Goal: Transaction & Acquisition: Book appointment/travel/reservation

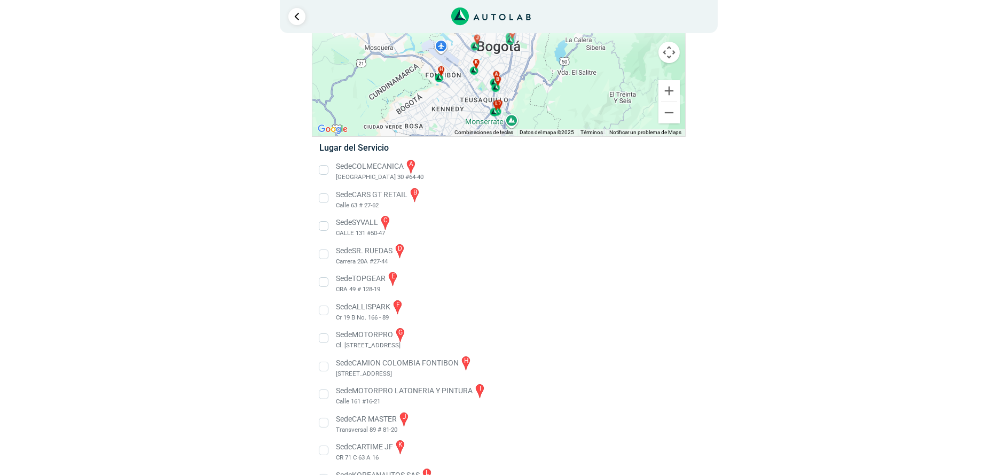
scroll to position [106, 0]
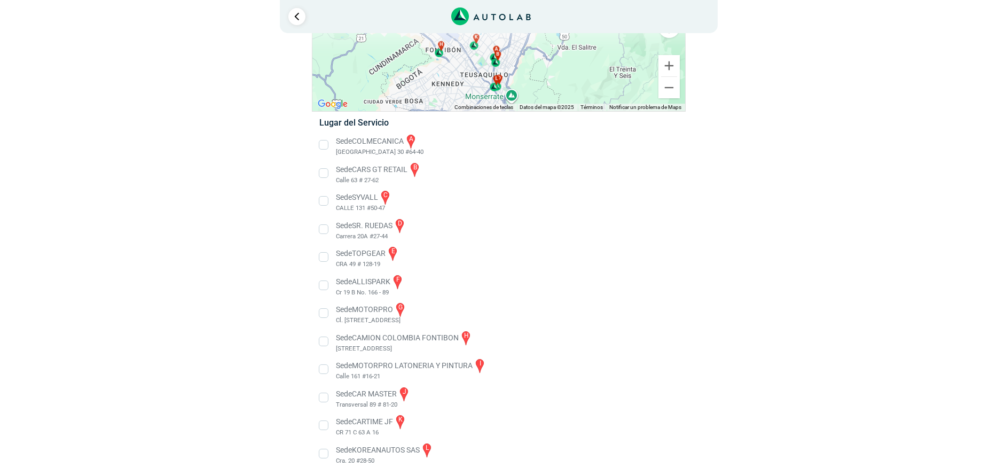
click at [326, 341] on li "Sede CAMION COLOMBIA FONTIBON h [STREET_ADDRESS]" at bounding box center [498, 342] width 375 height 24
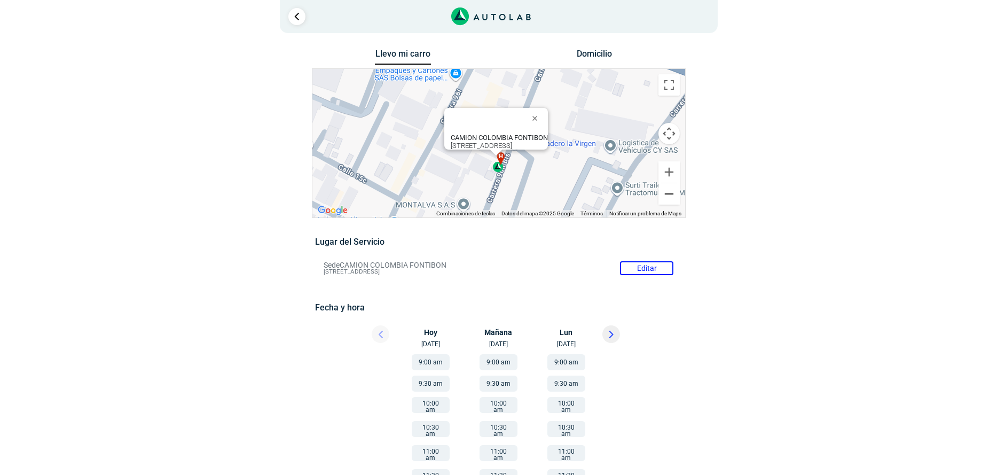
click at [663, 196] on button "Reducir" at bounding box center [669, 193] width 21 height 21
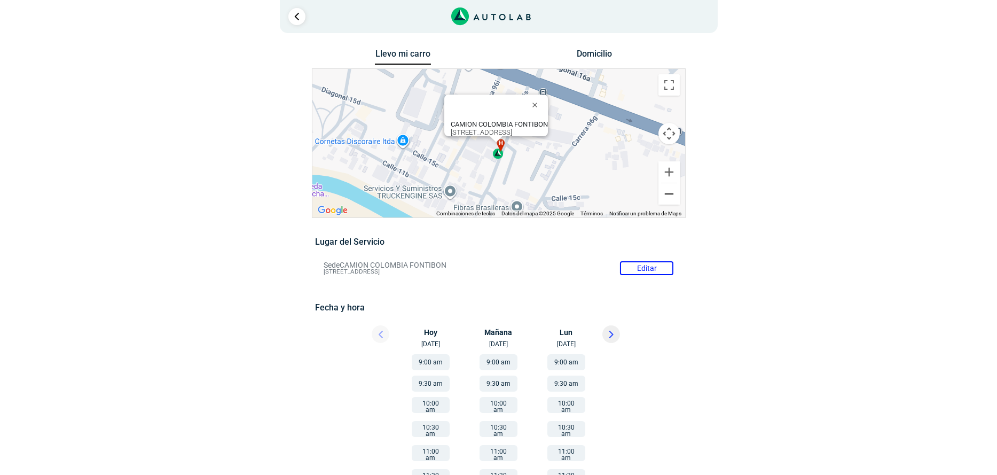
click at [664, 195] on button "Reducir" at bounding box center [669, 193] width 21 height 21
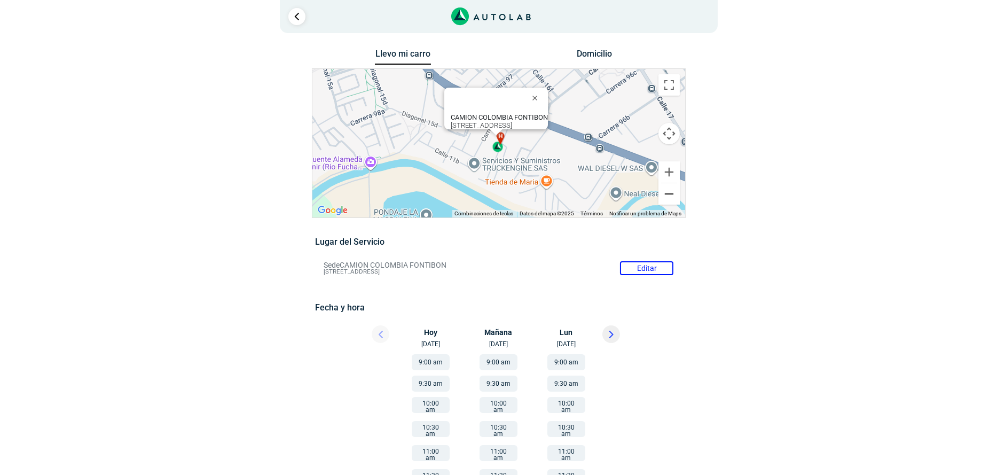
click at [664, 195] on button "Reducir" at bounding box center [669, 193] width 21 height 21
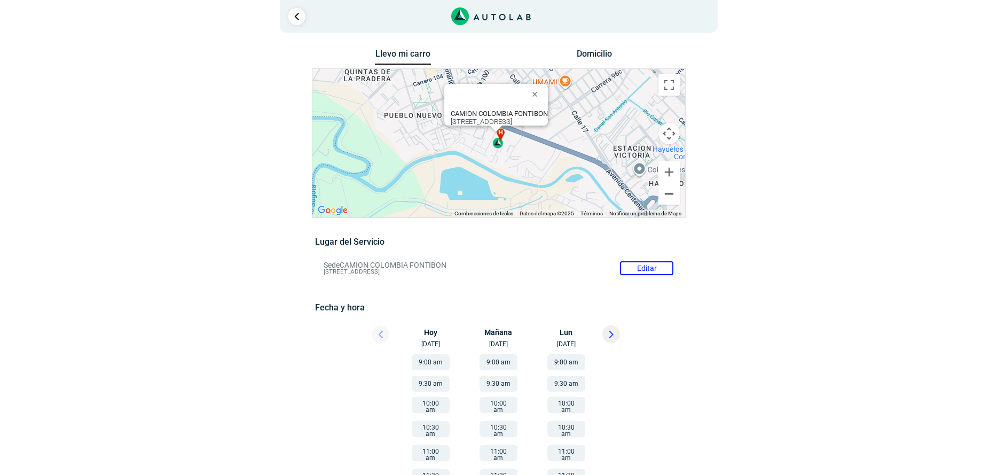
click at [664, 195] on button "Reducir" at bounding box center [669, 193] width 21 height 21
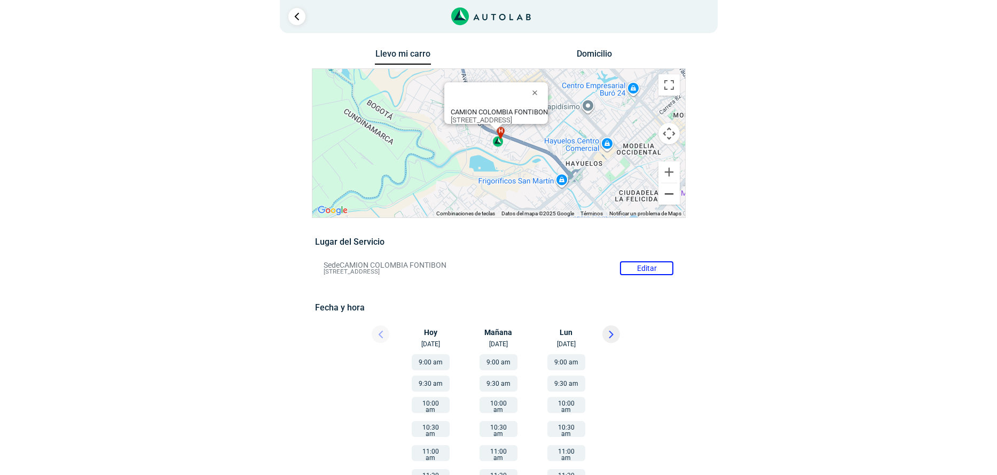
click at [664, 195] on button "Reducir" at bounding box center [669, 193] width 21 height 21
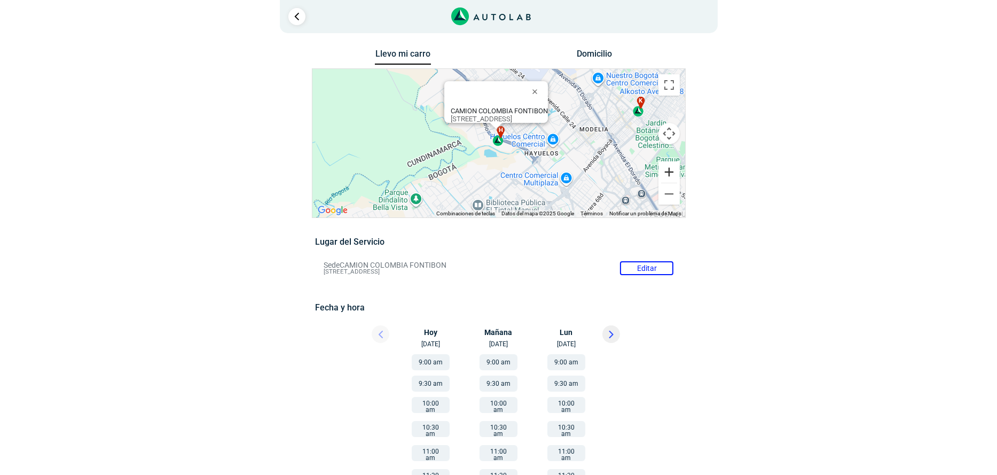
click at [662, 167] on button "Ampliar" at bounding box center [669, 171] width 21 height 21
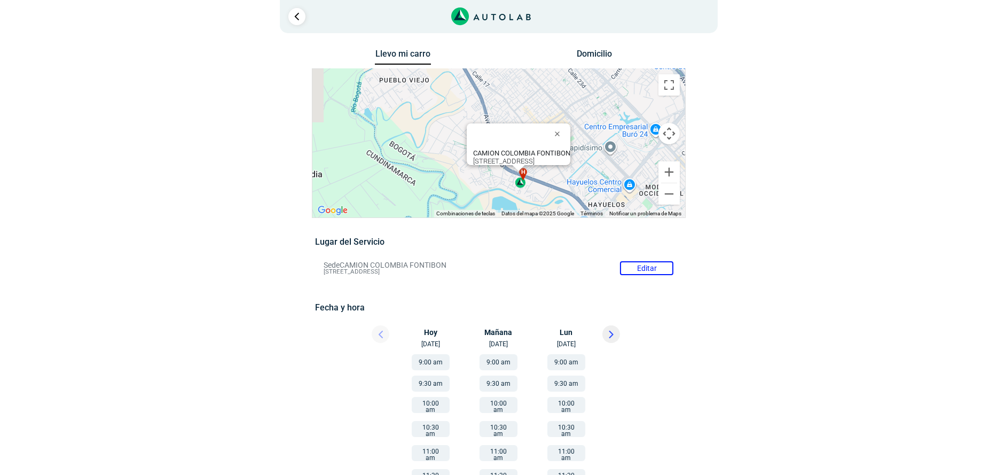
drag, startPoint x: 561, startPoint y: 116, endPoint x: 584, endPoint y: 159, distance: 49.2
click at [584, 159] on div "a b c d e f g" at bounding box center [499, 143] width 373 height 149
click at [662, 167] on button "Ampliar" at bounding box center [669, 171] width 21 height 21
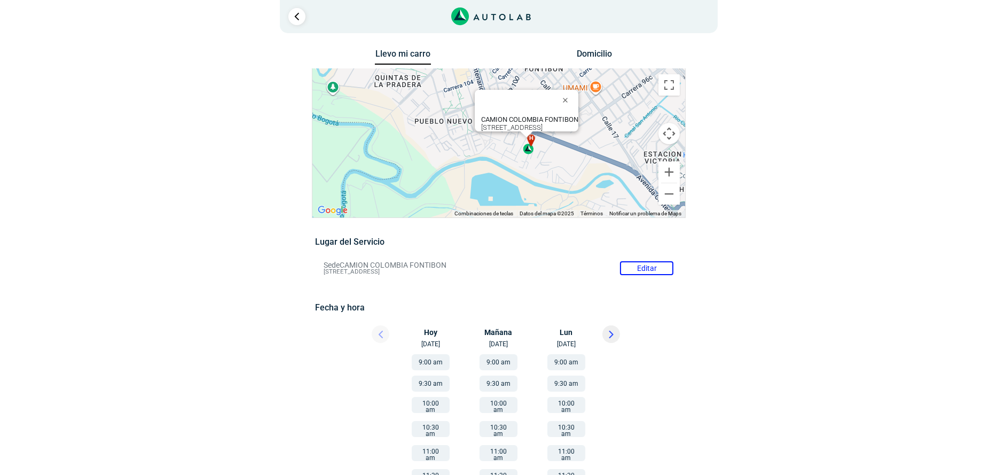
drag, startPoint x: 598, startPoint y: 141, endPoint x: 591, endPoint y: 89, distance: 52.8
click at [591, 89] on div "a b c d e f g" at bounding box center [499, 143] width 373 height 149
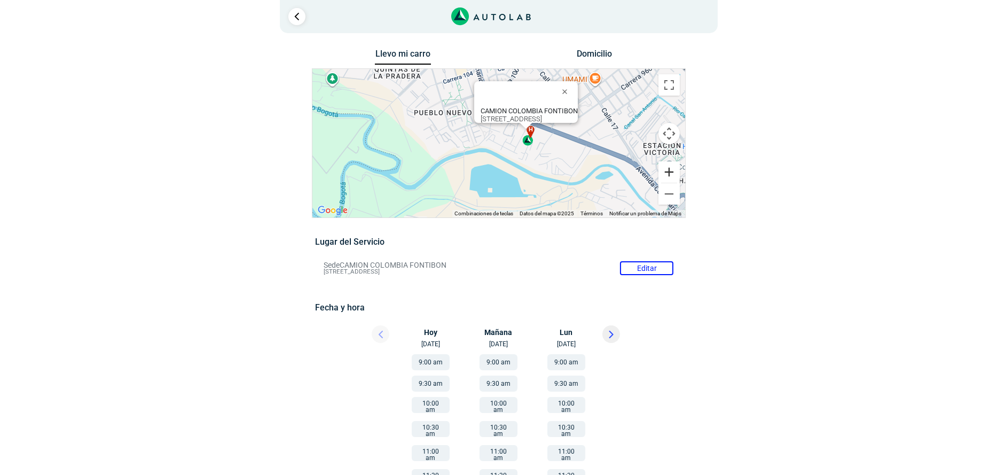
click at [670, 170] on button "Ampliar" at bounding box center [669, 171] width 21 height 21
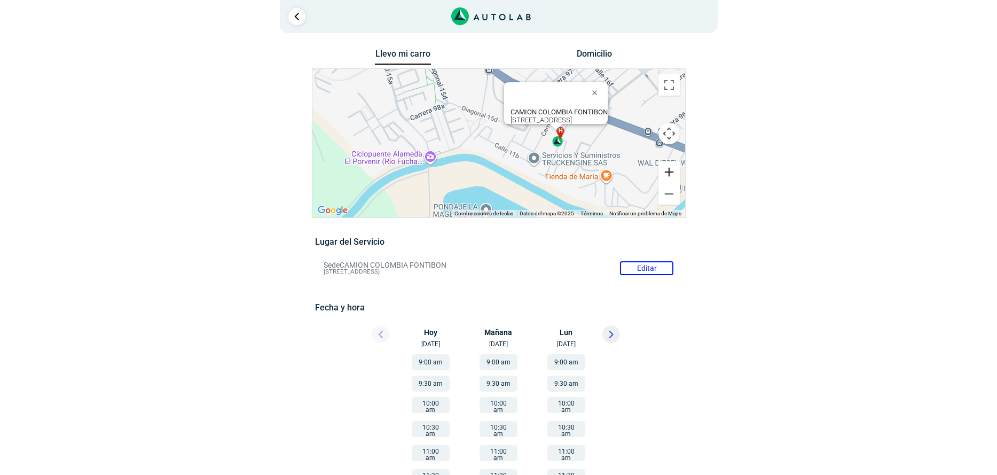
click at [670, 170] on button "Ampliar" at bounding box center [669, 171] width 21 height 21
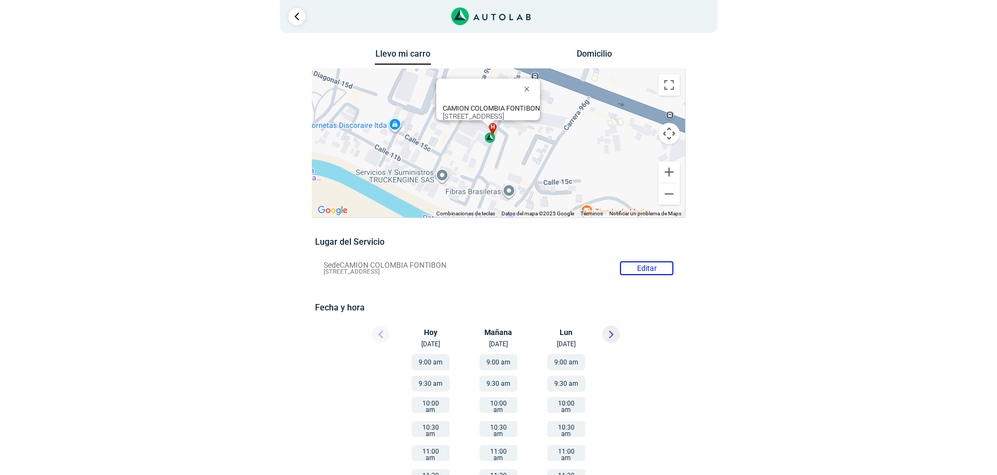
drag, startPoint x: 599, startPoint y: 162, endPoint x: 474, endPoint y: 155, distance: 125.2
click at [474, 155] on div "a b c d e f g" at bounding box center [499, 143] width 373 height 149
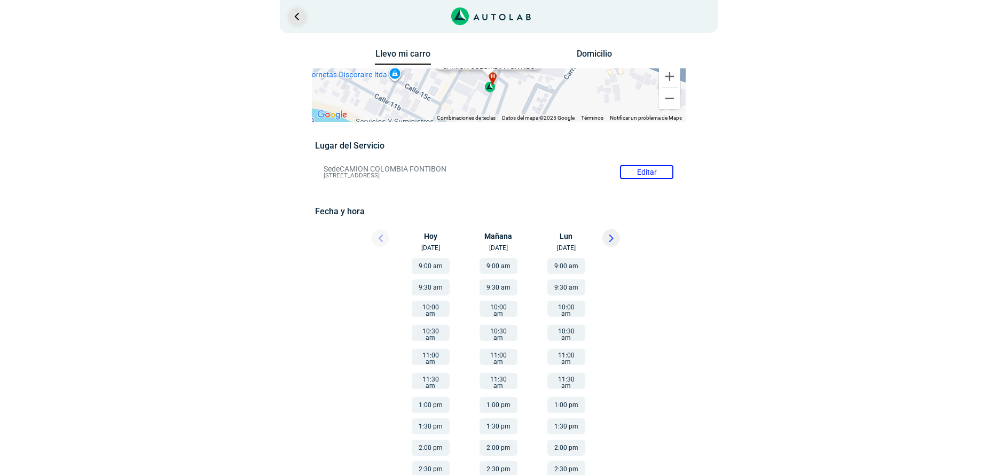
click at [297, 19] on link "Ir al paso anterior" at bounding box center [296, 16] width 17 height 17
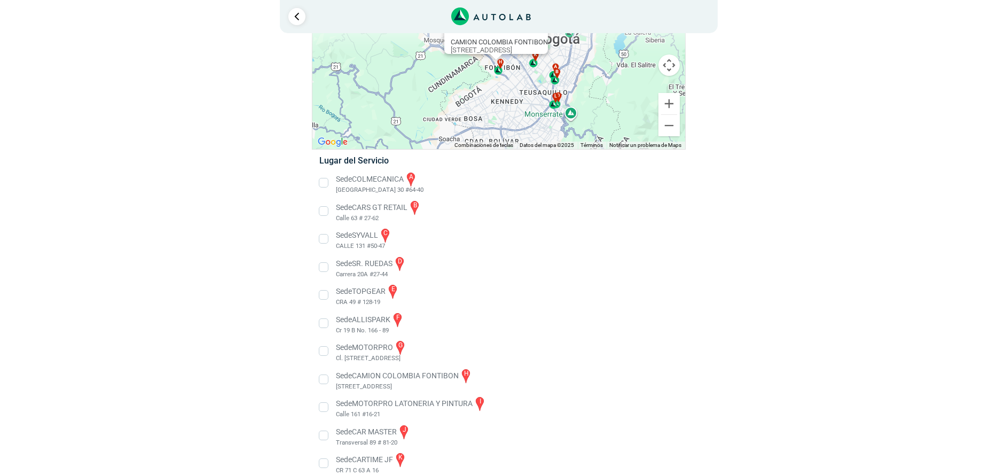
scroll to position [111, 0]
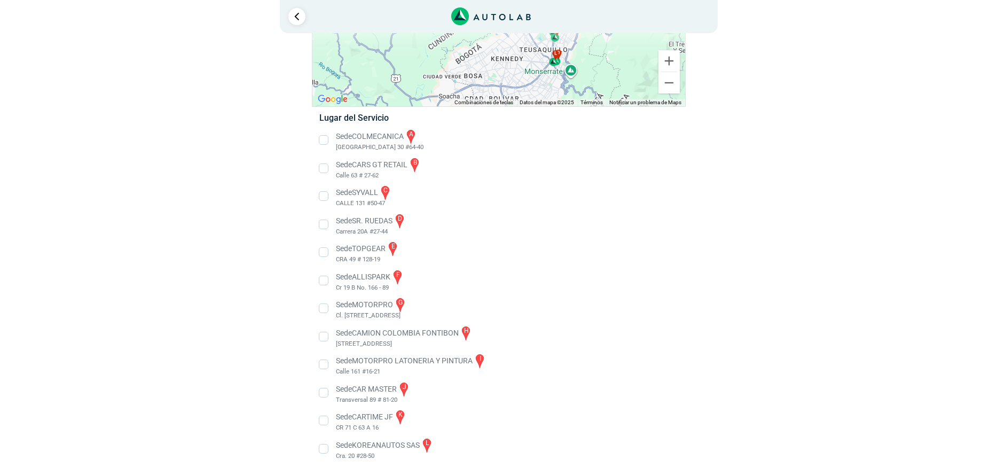
click at [325, 337] on li "Sede CAMION COLOMBIA FONTIBON h [STREET_ADDRESS]" at bounding box center [498, 337] width 375 height 24
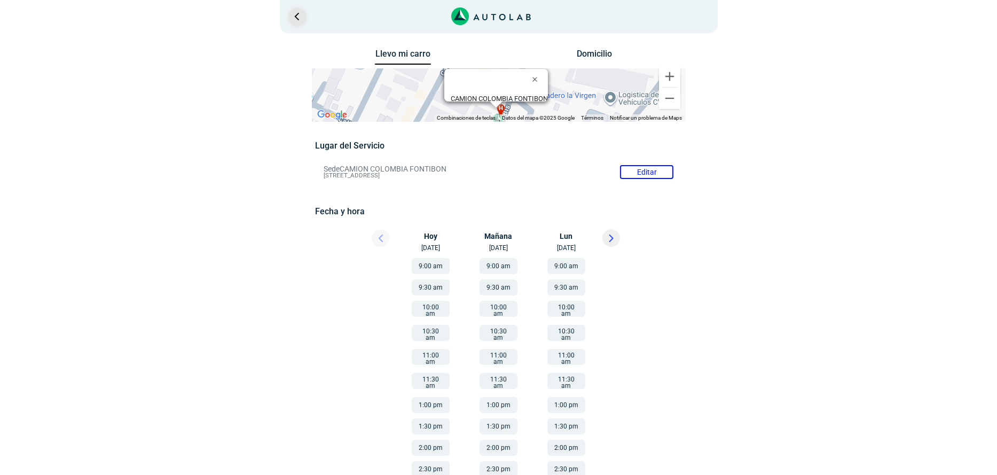
click at [297, 18] on link "Ir al paso anterior" at bounding box center [296, 16] width 17 height 17
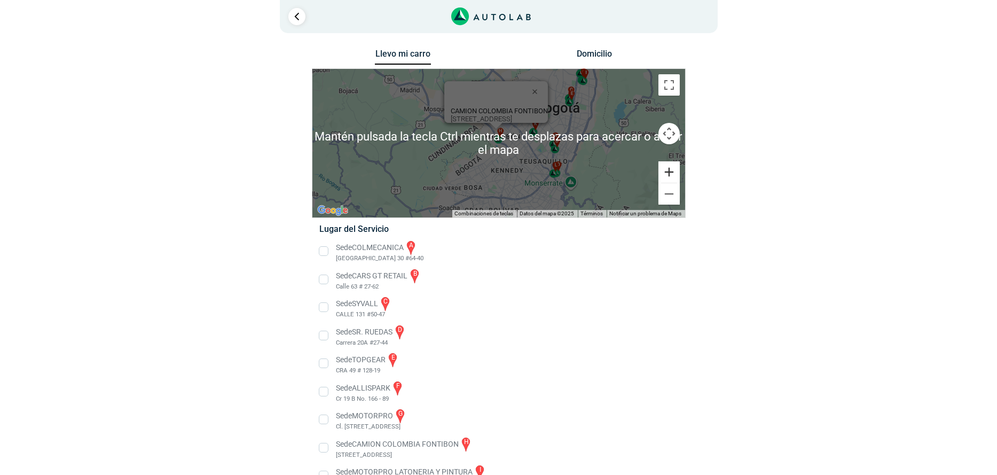
click at [665, 170] on button "Ampliar" at bounding box center [669, 171] width 21 height 21
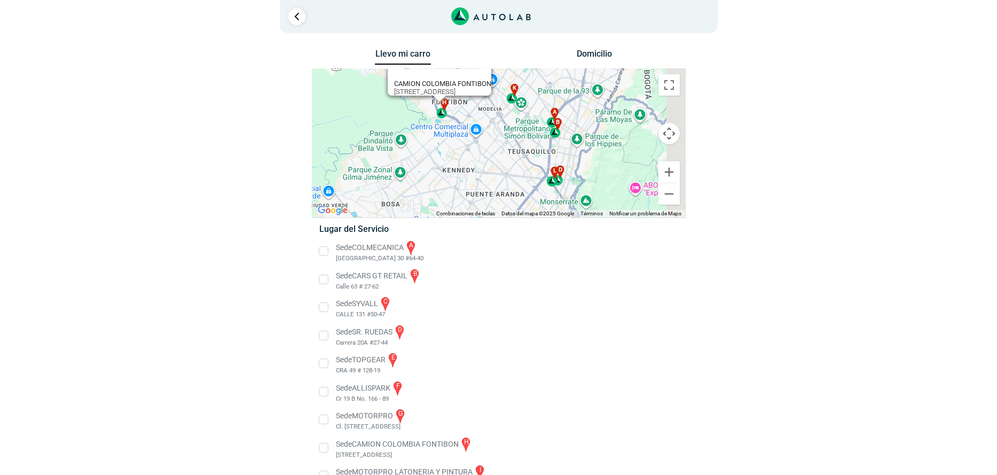
drag, startPoint x: 560, startPoint y: 165, endPoint x: 502, endPoint y: 138, distance: 63.8
click at [502, 138] on div "a b c d e f g" at bounding box center [499, 143] width 373 height 149
click at [673, 166] on button "Ampliar" at bounding box center [669, 171] width 21 height 21
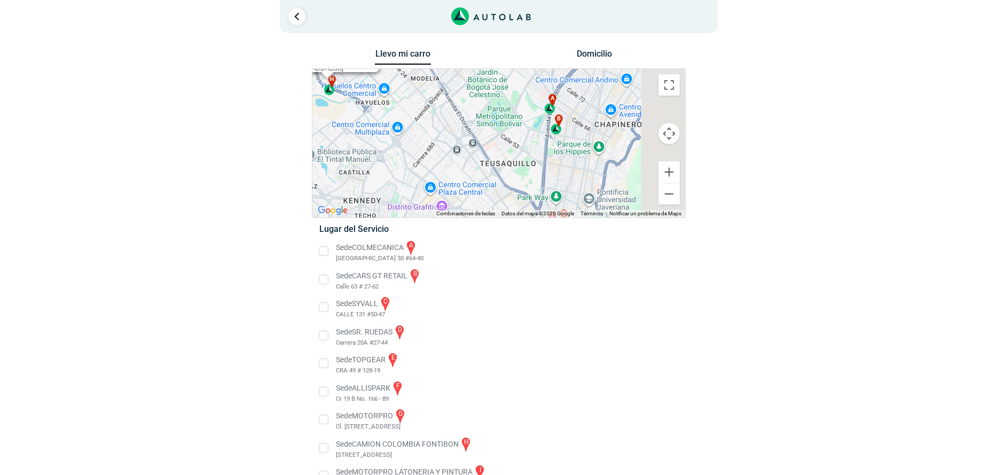
drag, startPoint x: 586, startPoint y: 153, endPoint x: 566, endPoint y: 136, distance: 25.7
click at [526, 157] on div "a b c d e f g" at bounding box center [499, 143] width 373 height 149
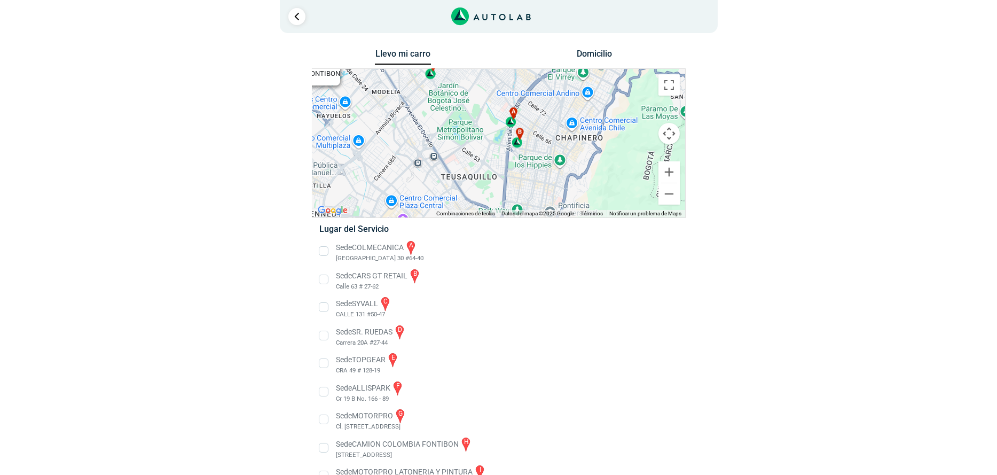
drag, startPoint x: 606, startPoint y: 114, endPoint x: 568, endPoint y: 128, distance: 40.4
click at [568, 128] on div "a b c d e f g" at bounding box center [499, 143] width 373 height 149
click at [666, 167] on button "Ampliar" at bounding box center [669, 171] width 21 height 21
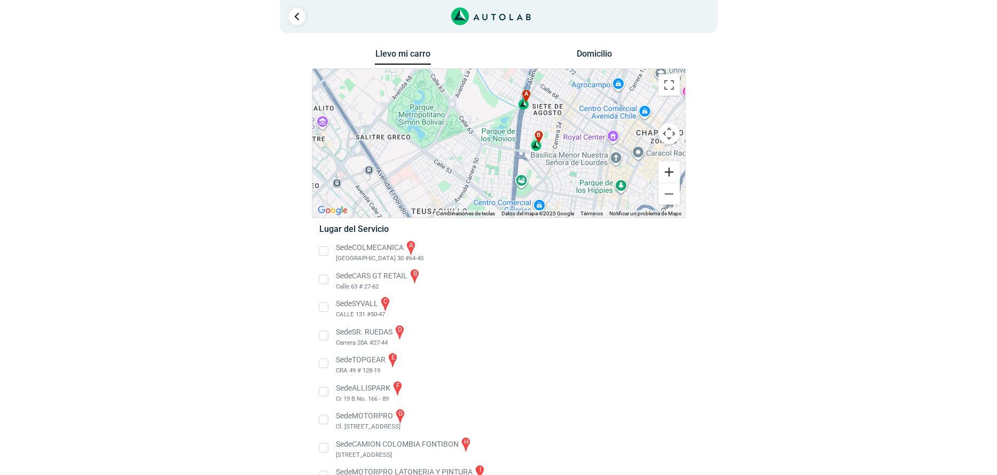
click at [666, 167] on button "Ampliar" at bounding box center [669, 171] width 21 height 21
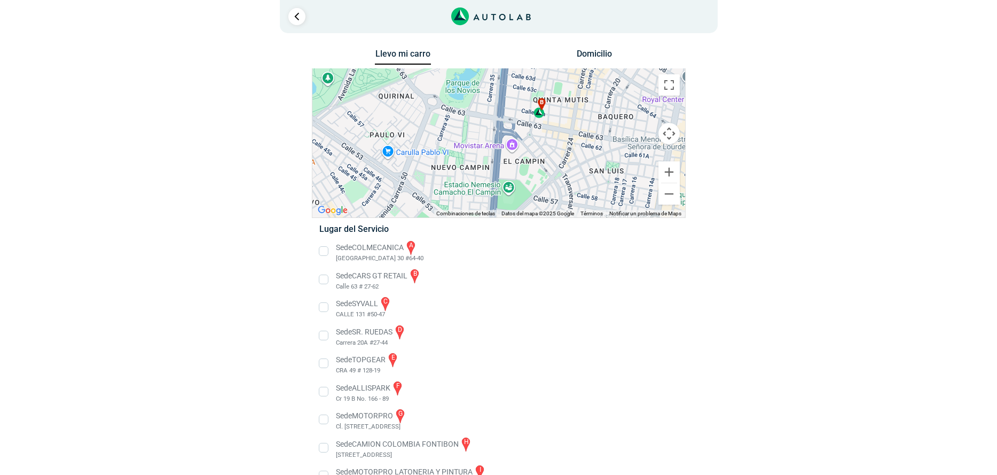
drag, startPoint x: 589, startPoint y: 183, endPoint x: 553, endPoint y: 141, distance: 55.3
click at [553, 141] on div "a b c d e f g" at bounding box center [499, 143] width 373 height 149
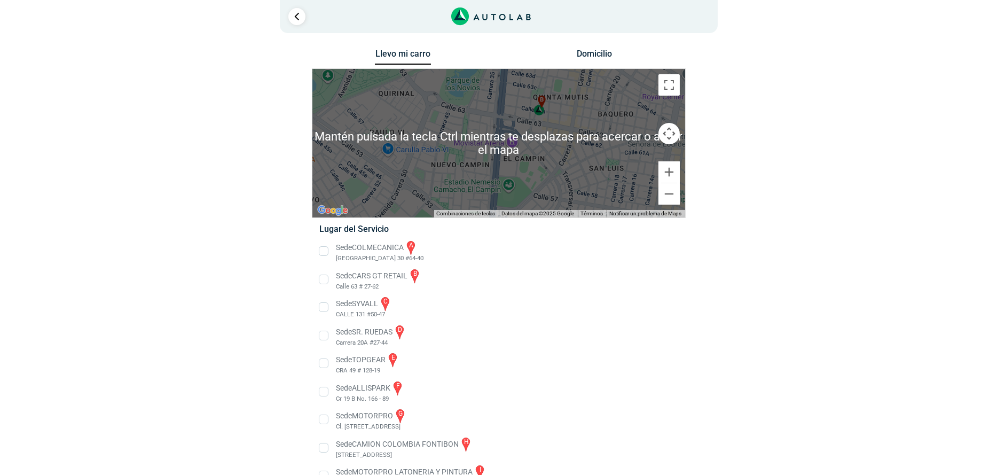
scroll to position [53, 0]
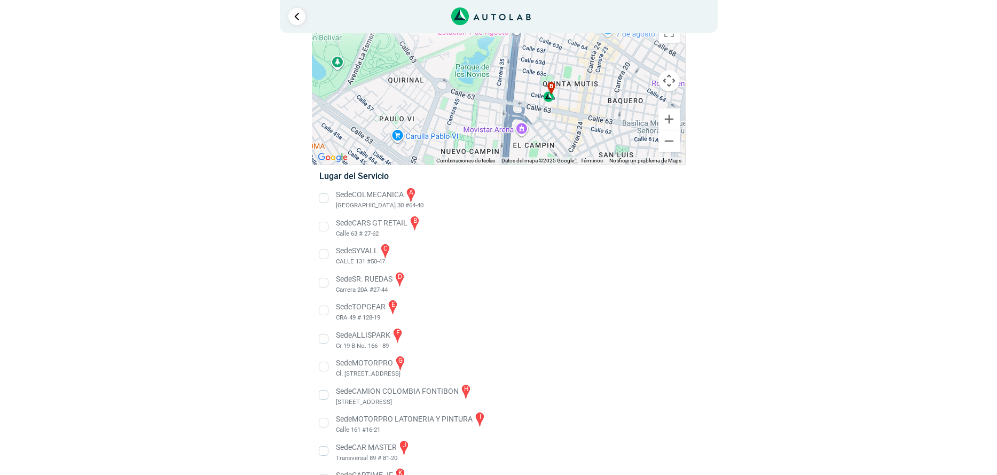
drag, startPoint x: 531, startPoint y: 84, endPoint x: 542, endPoint y: 128, distance: 44.7
click at [542, 128] on div "a b c d e f g" at bounding box center [499, 90] width 373 height 149
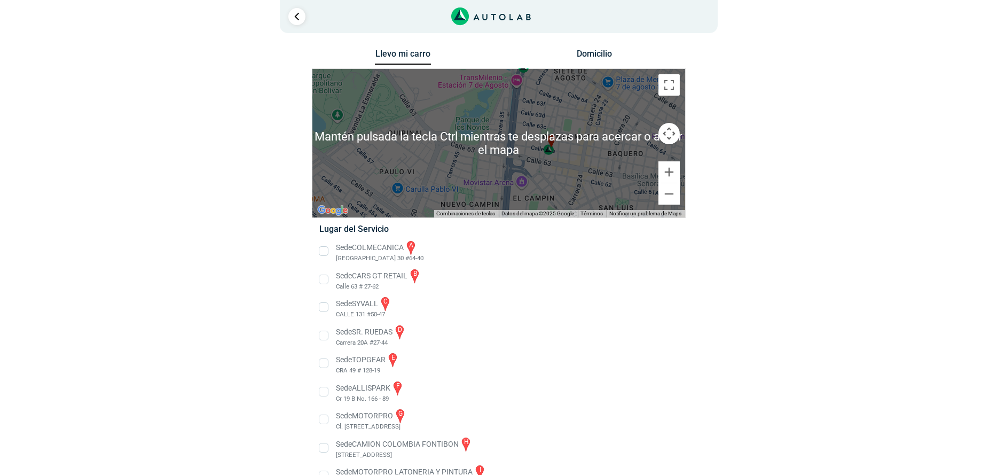
scroll to position [0, 0]
click at [669, 191] on button "Reducir" at bounding box center [669, 193] width 21 height 21
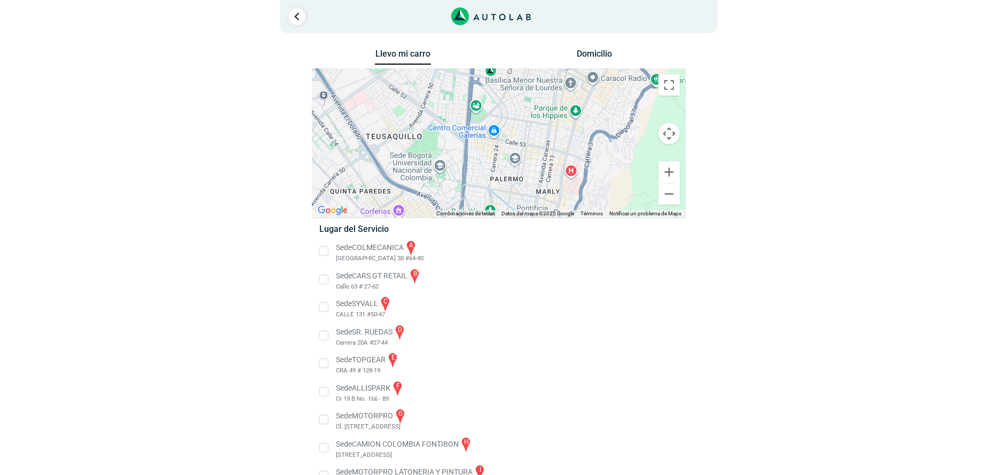
drag, startPoint x: 545, startPoint y: 180, endPoint x: 513, endPoint y: 104, distance: 82.2
click at [513, 104] on div "a b c d e f g" at bounding box center [499, 143] width 373 height 149
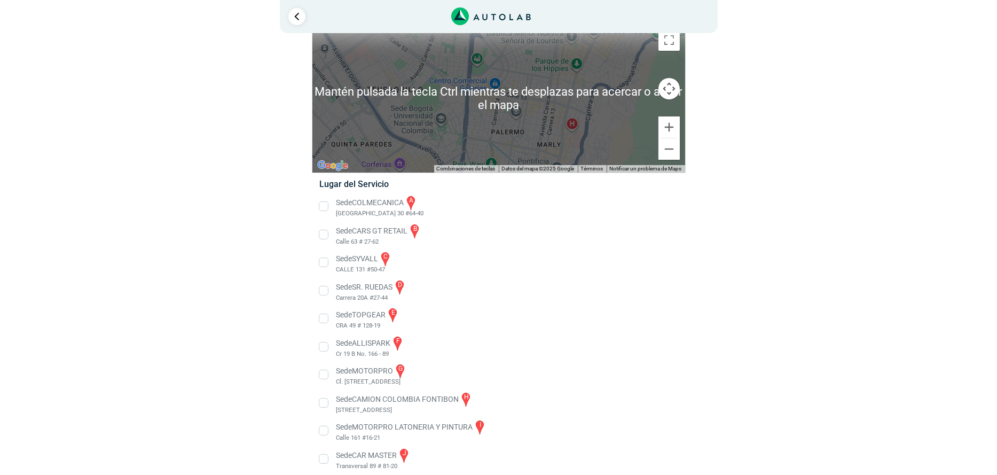
scroll to position [53, 0]
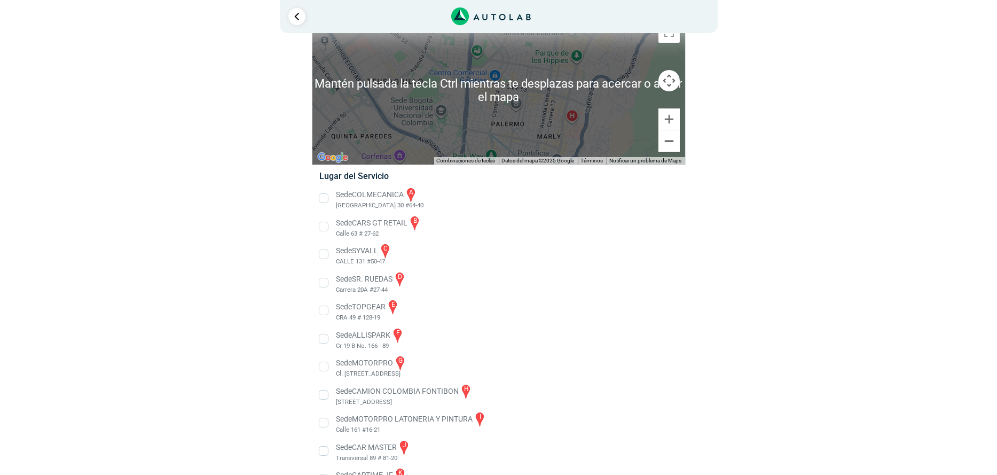
click at [672, 141] on button "Reducir" at bounding box center [669, 140] width 21 height 21
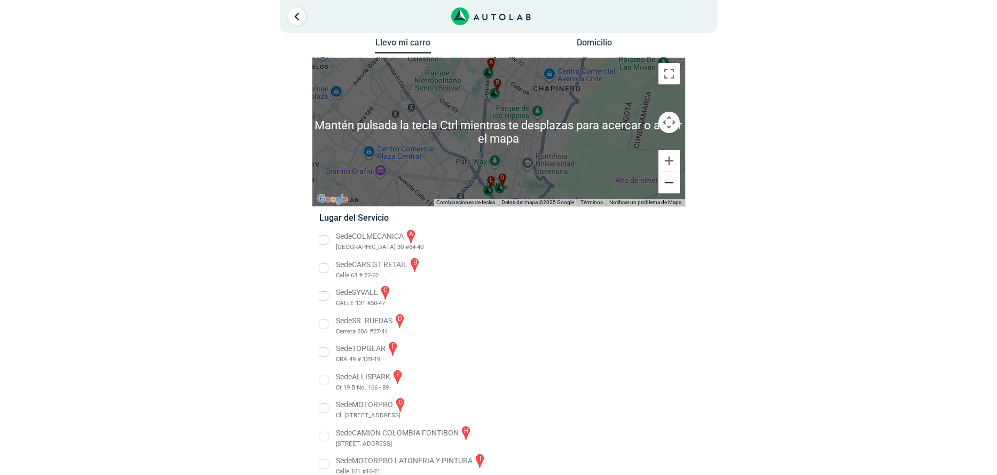
scroll to position [0, 0]
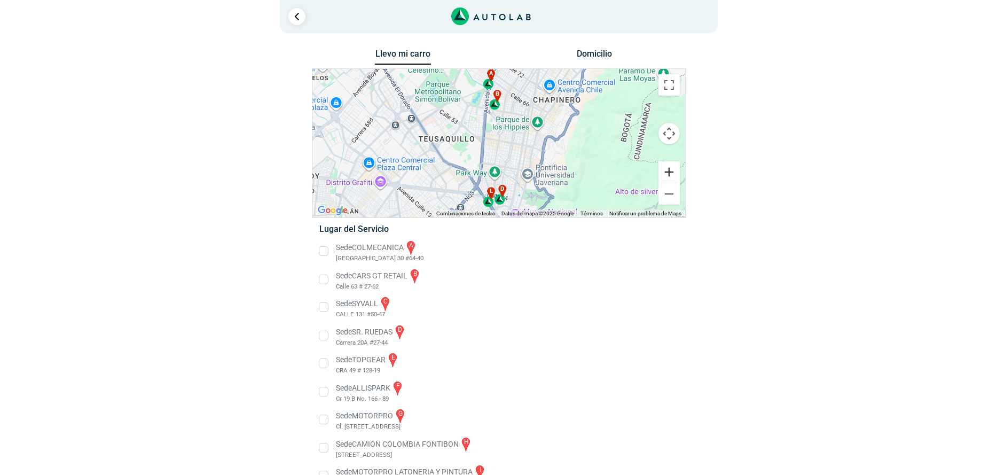
click at [674, 171] on button "Ampliar" at bounding box center [669, 171] width 21 height 21
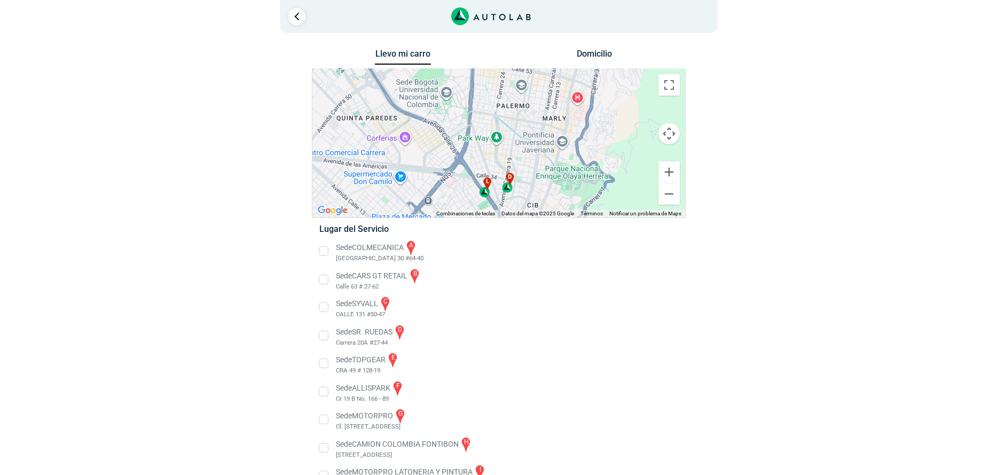
drag, startPoint x: 547, startPoint y: 173, endPoint x: 551, endPoint y: 98, distance: 74.9
click at [551, 98] on div "a b c d e f g" at bounding box center [499, 143] width 373 height 149
click at [667, 167] on button "Ampliar" at bounding box center [669, 171] width 21 height 21
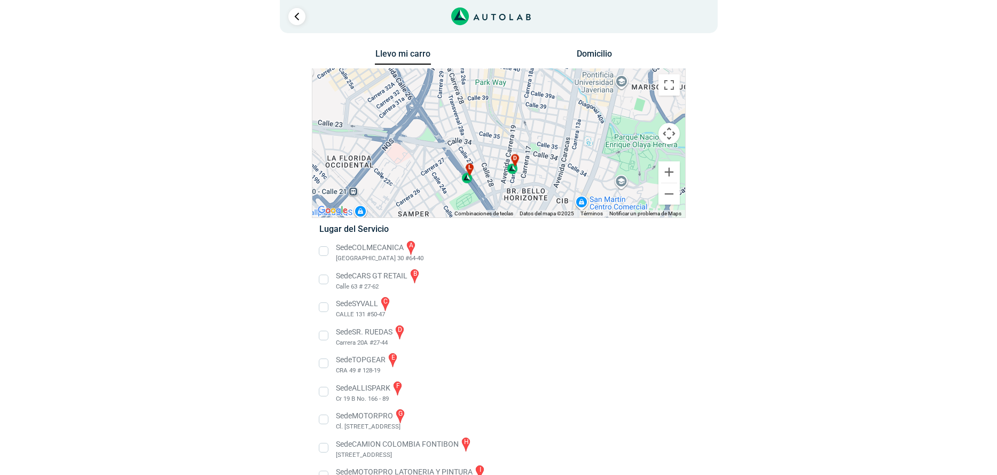
drag, startPoint x: 542, startPoint y: 183, endPoint x: 537, endPoint y: 115, distance: 68.6
click at [537, 115] on div "a b c d e f g" at bounding box center [499, 143] width 373 height 149
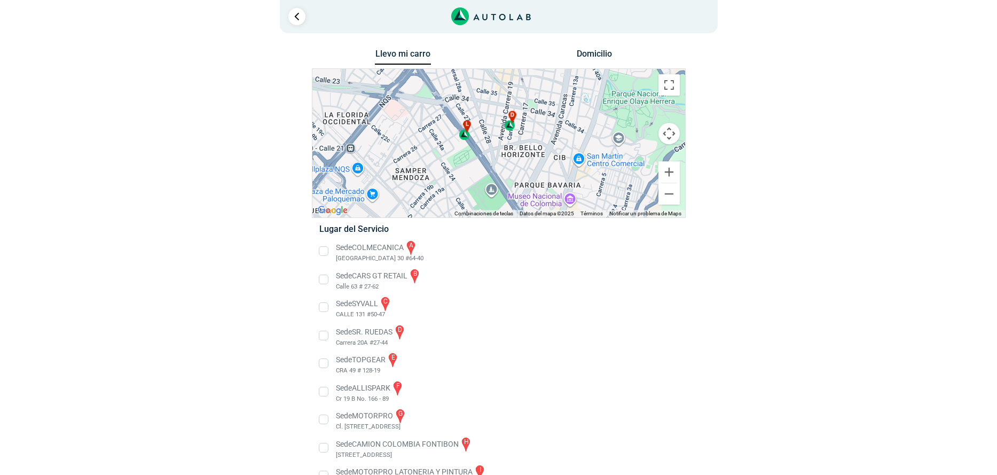
drag, startPoint x: 537, startPoint y: 174, endPoint x: 535, endPoint y: 128, distance: 46.0
click at [535, 128] on div "a b c d e f g" at bounding box center [499, 143] width 373 height 149
click at [671, 167] on button "Ampliar" at bounding box center [669, 171] width 21 height 21
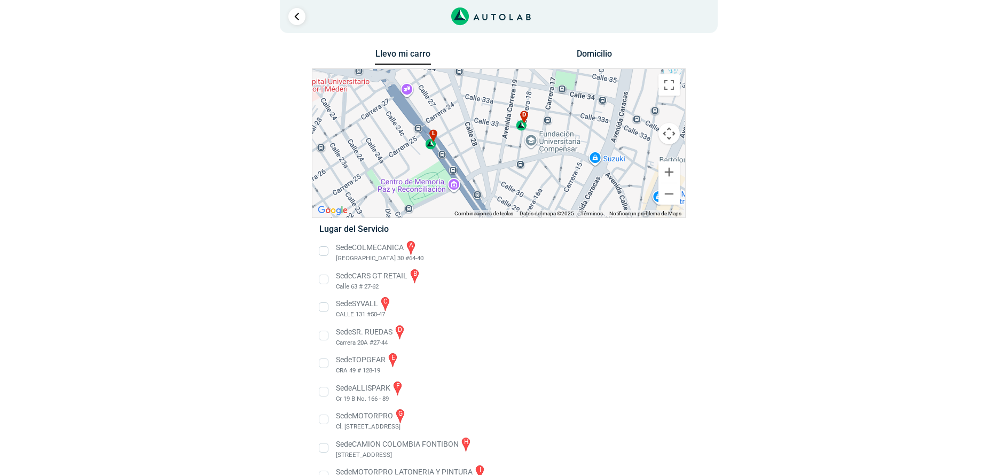
drag, startPoint x: 509, startPoint y: 128, endPoint x: 510, endPoint y: 151, distance: 23.0
click at [510, 151] on div "a b c d e f g" at bounding box center [499, 143] width 373 height 149
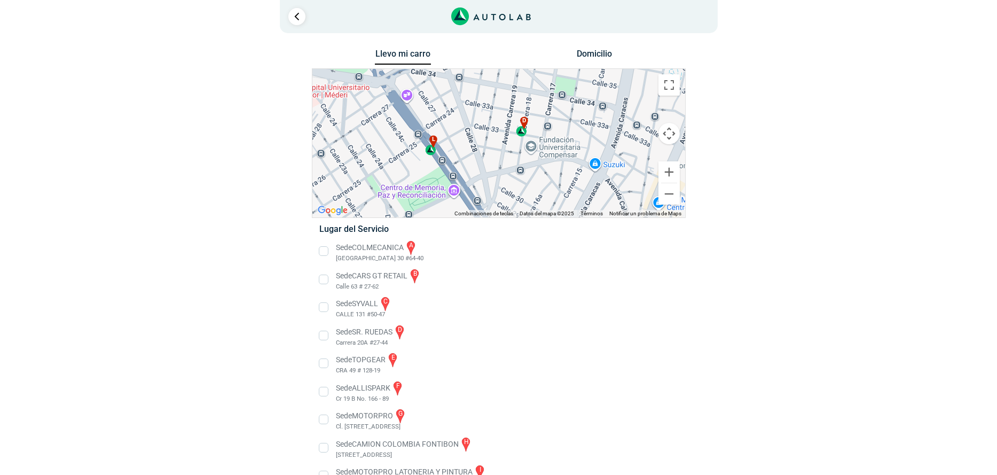
click at [327, 336] on li "Sede SR. RUEDAS d Carrera 20A #27-44" at bounding box center [498, 336] width 375 height 24
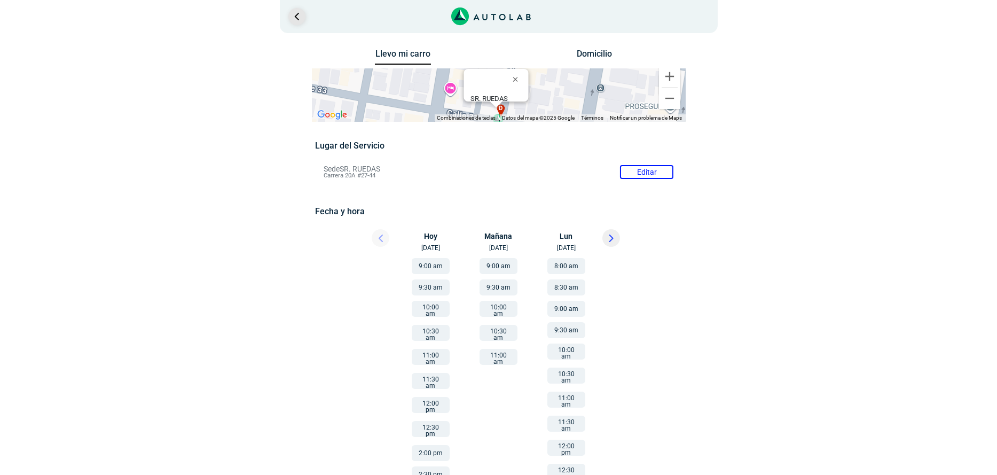
click at [299, 14] on link "Ir al paso anterior" at bounding box center [296, 16] width 17 height 17
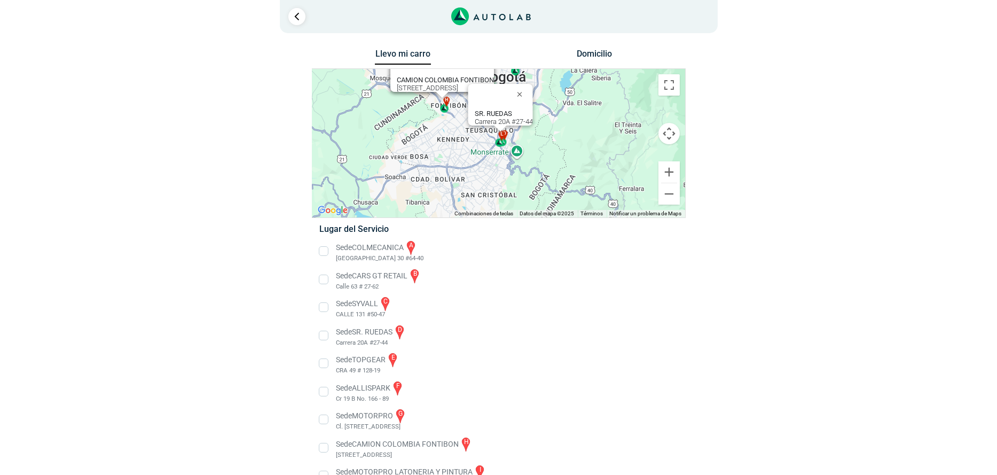
drag, startPoint x: 533, startPoint y: 146, endPoint x: 562, endPoint y: 163, distance: 33.8
click at [561, 163] on div "a b c d e f g" at bounding box center [499, 143] width 373 height 149
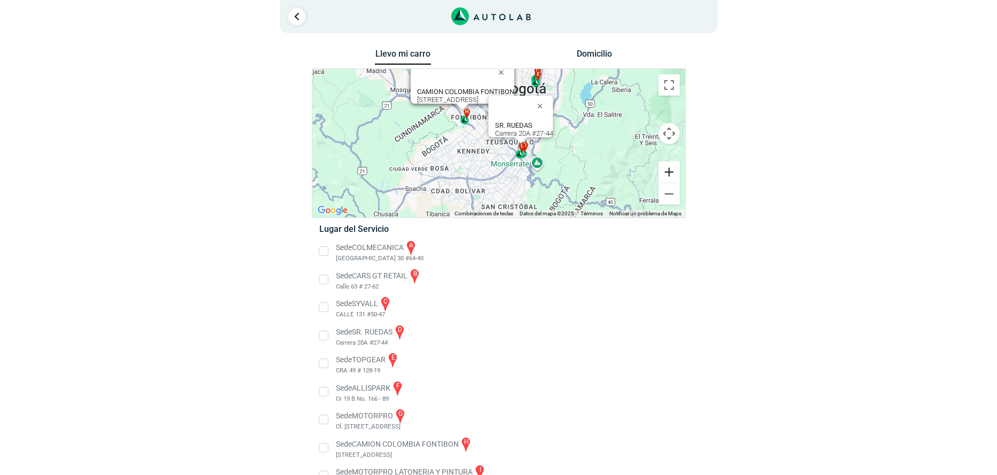
click at [666, 172] on button "Ampliar" at bounding box center [669, 171] width 21 height 21
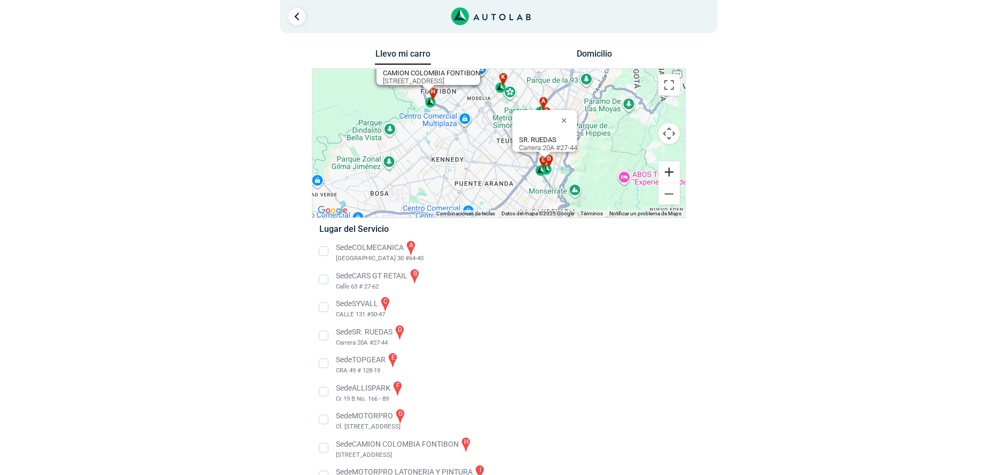
click at [667, 168] on button "Ampliar" at bounding box center [669, 171] width 21 height 21
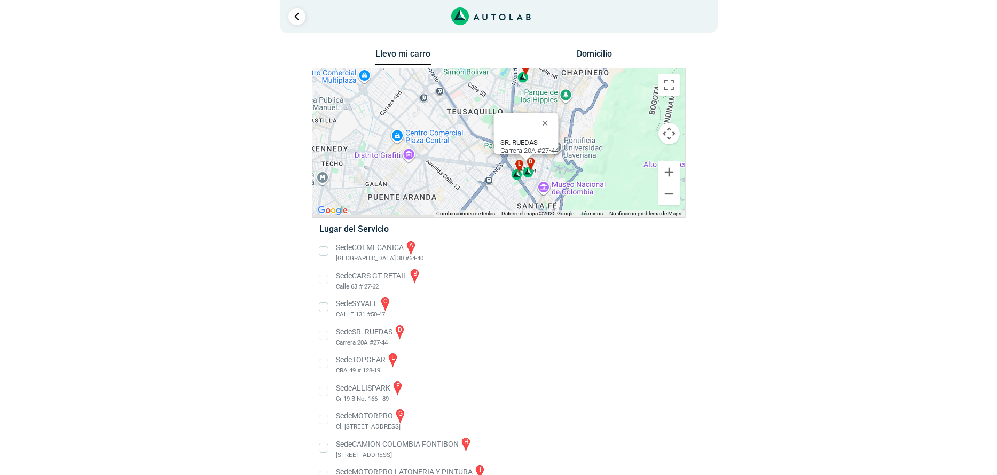
drag, startPoint x: 505, startPoint y: 127, endPoint x: 434, endPoint y: 98, distance: 77.4
click at [434, 98] on div "a b c d e f g" at bounding box center [499, 143] width 373 height 149
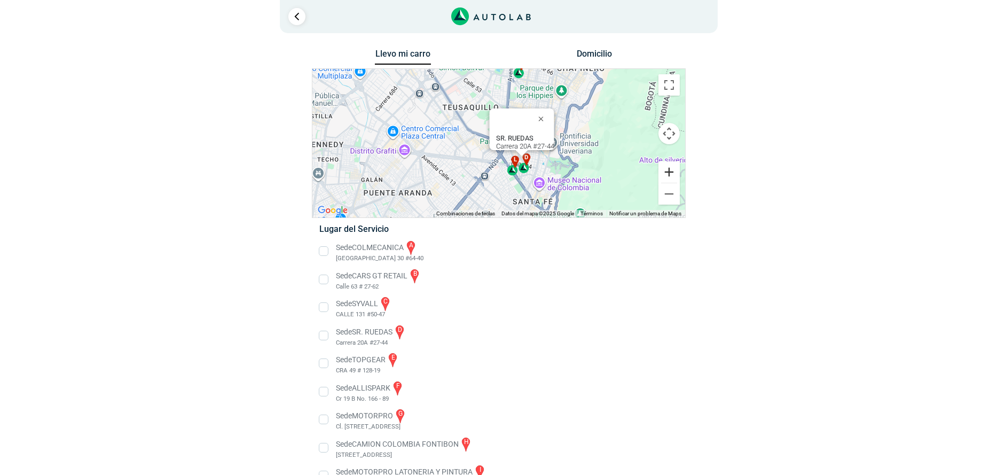
click at [670, 171] on button "Ampliar" at bounding box center [669, 171] width 21 height 21
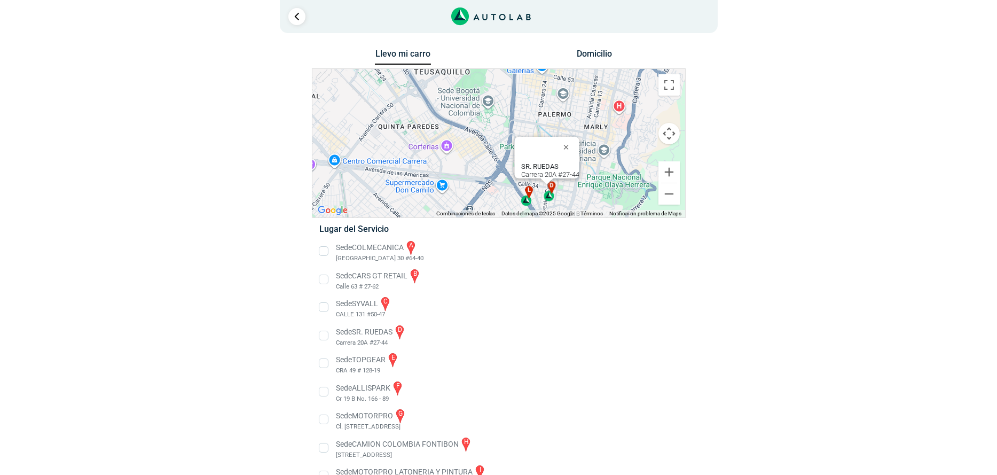
drag, startPoint x: 603, startPoint y: 177, endPoint x: 595, endPoint y: 140, distance: 38.2
click at [595, 140] on div "a b c d e f g" at bounding box center [499, 143] width 373 height 149
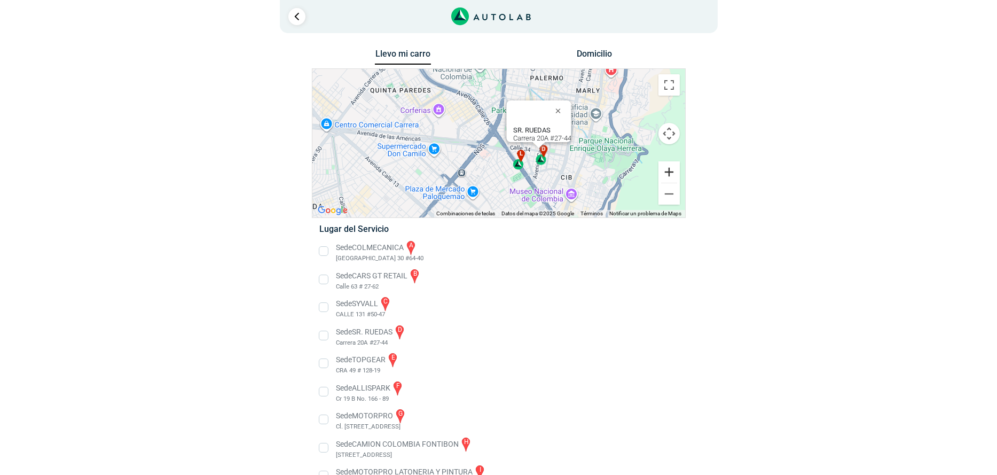
click at [665, 166] on button "Ampliar" at bounding box center [669, 171] width 21 height 21
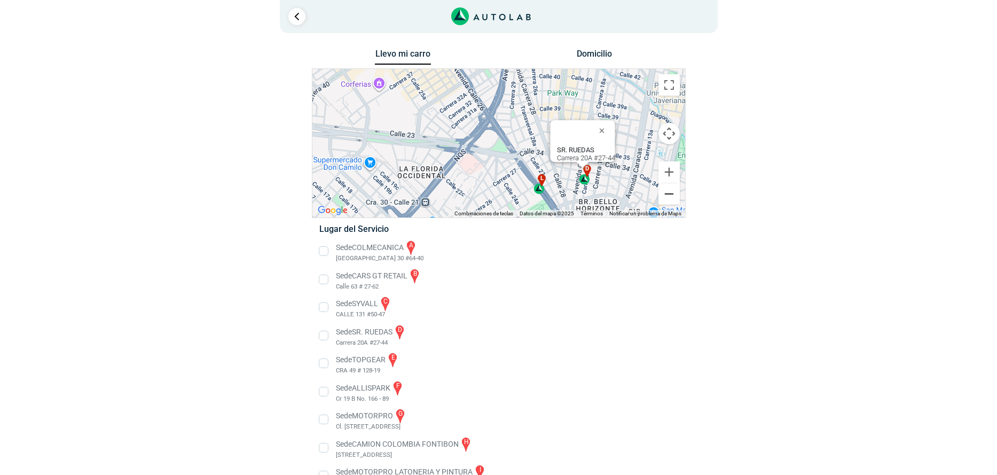
click at [673, 197] on button "Reducir" at bounding box center [669, 193] width 21 height 21
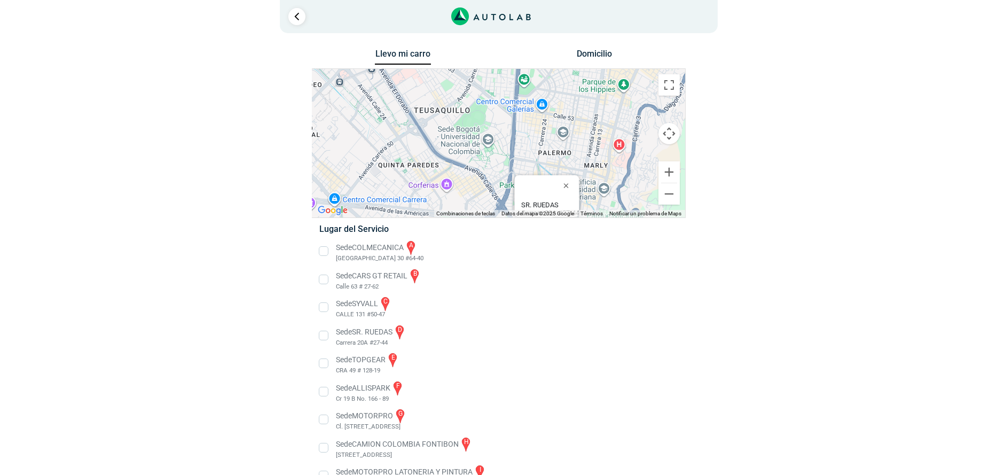
drag, startPoint x: 596, startPoint y: 157, endPoint x: 602, endPoint y: 213, distance: 56.4
click at [602, 213] on div "a b c d e f g" at bounding box center [499, 143] width 373 height 149
drag, startPoint x: 584, startPoint y: 108, endPoint x: 584, endPoint y: 190, distance: 82.3
click at [584, 201] on div "a b c d e f g" at bounding box center [499, 143] width 373 height 149
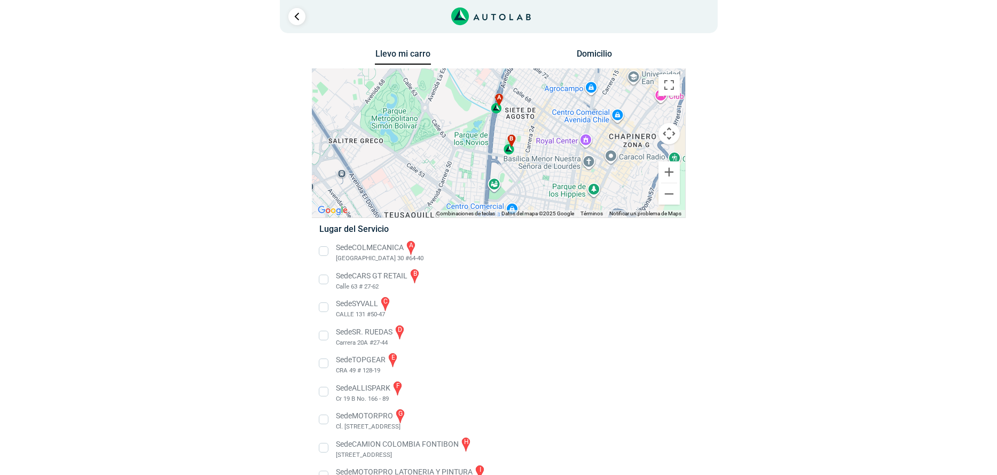
drag, startPoint x: 582, startPoint y: 171, endPoint x: 550, endPoint y: 134, distance: 49.3
click at [550, 134] on div "a b c d e f g" at bounding box center [499, 143] width 373 height 149
click at [673, 165] on button "Ampliar" at bounding box center [669, 171] width 21 height 21
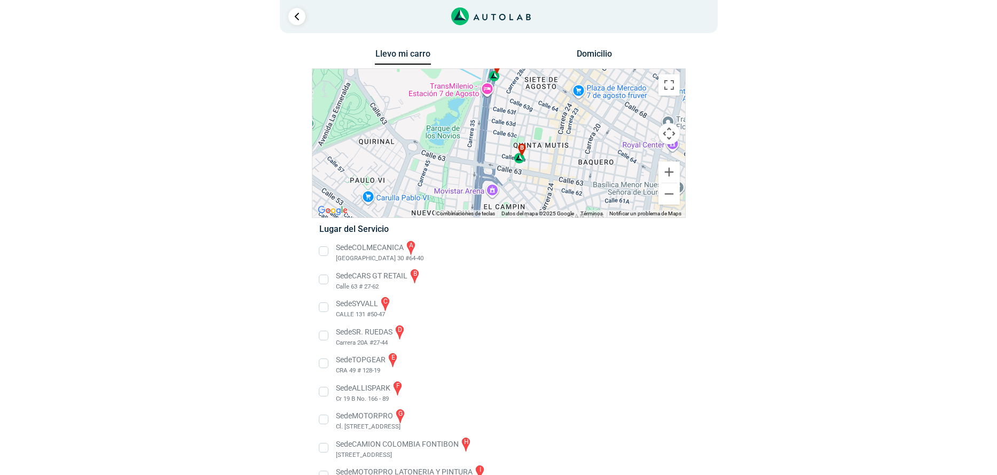
click at [521, 147] on span "b" at bounding box center [522, 147] width 4 height 9
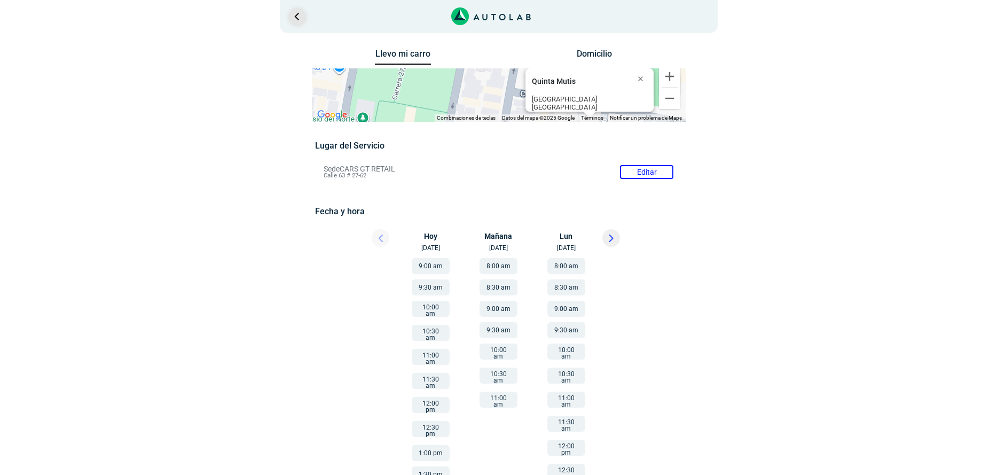
click at [296, 11] on link "Ir al paso anterior" at bounding box center [296, 16] width 17 height 17
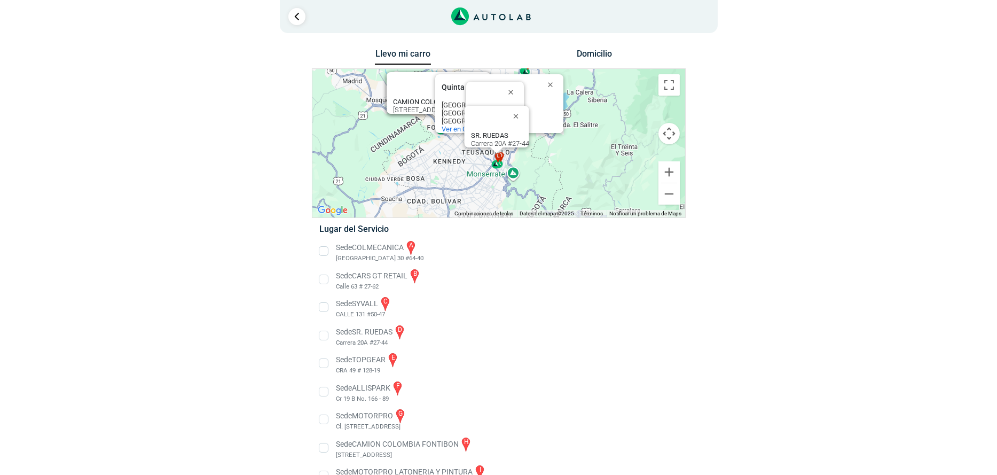
click at [579, 57] on button "Domicilio" at bounding box center [594, 56] width 56 height 15
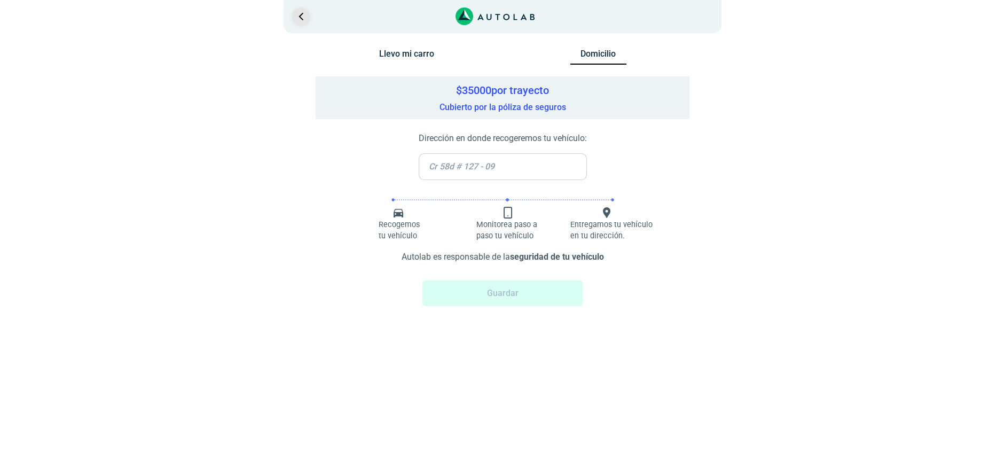
click at [300, 13] on link "Ir al paso anterior" at bounding box center [300, 16] width 17 height 17
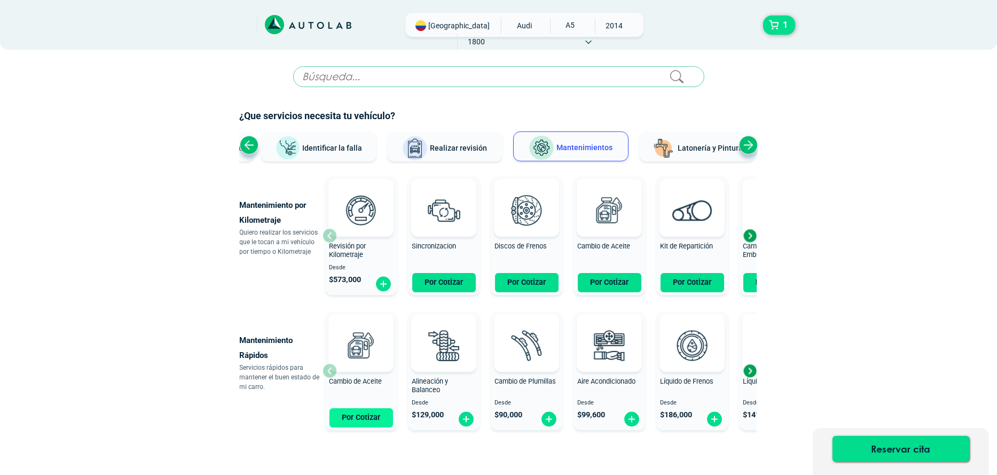
click at [362, 416] on button "Por Cotizar" at bounding box center [362, 417] width 64 height 19
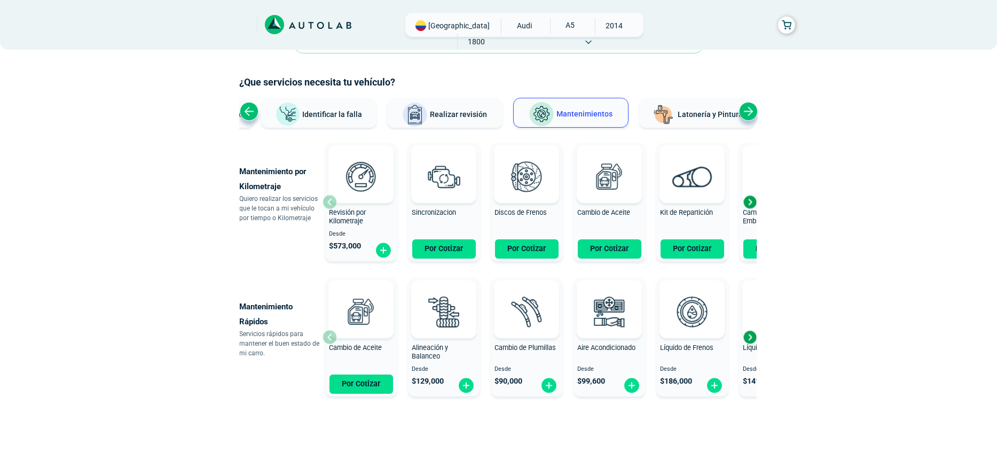
scroll to position [52, 0]
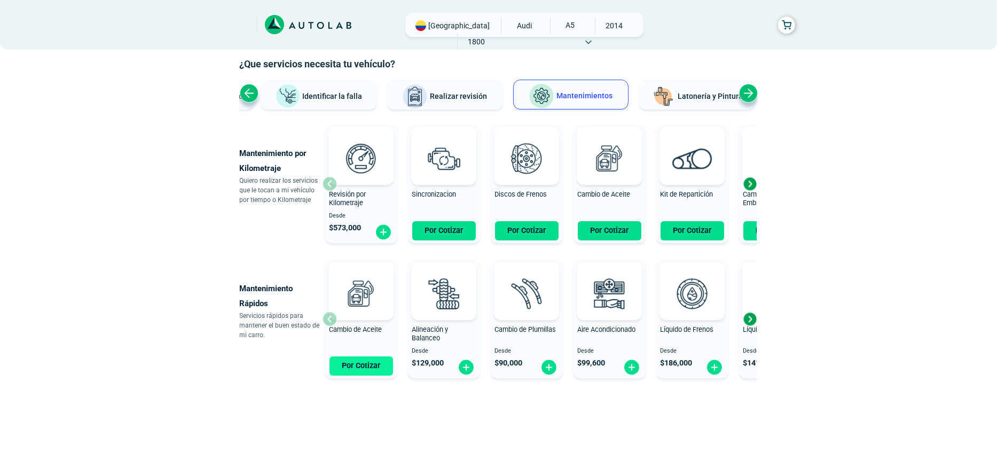
click at [355, 364] on button "Por Cotizar" at bounding box center [362, 365] width 64 height 19
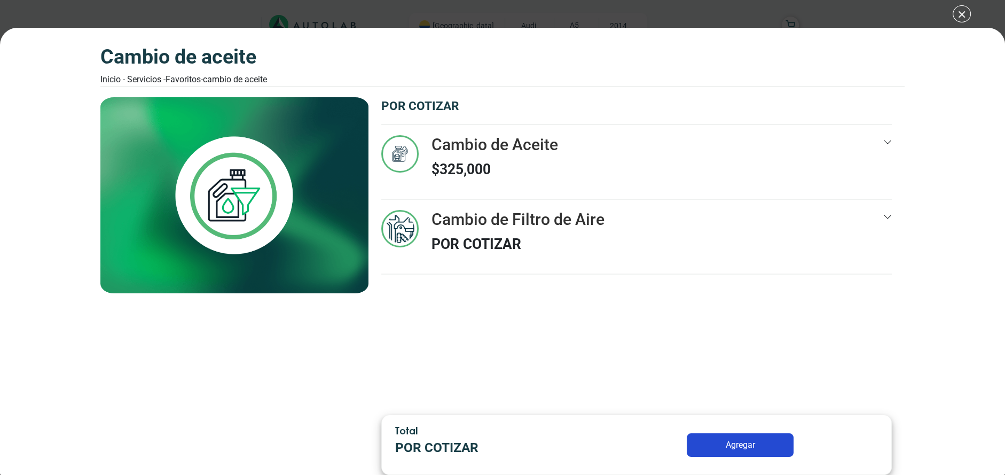
click at [891, 223] on div at bounding box center [888, 236] width 9 height 53
click at [738, 447] on button "Agregar" at bounding box center [740, 445] width 107 height 24
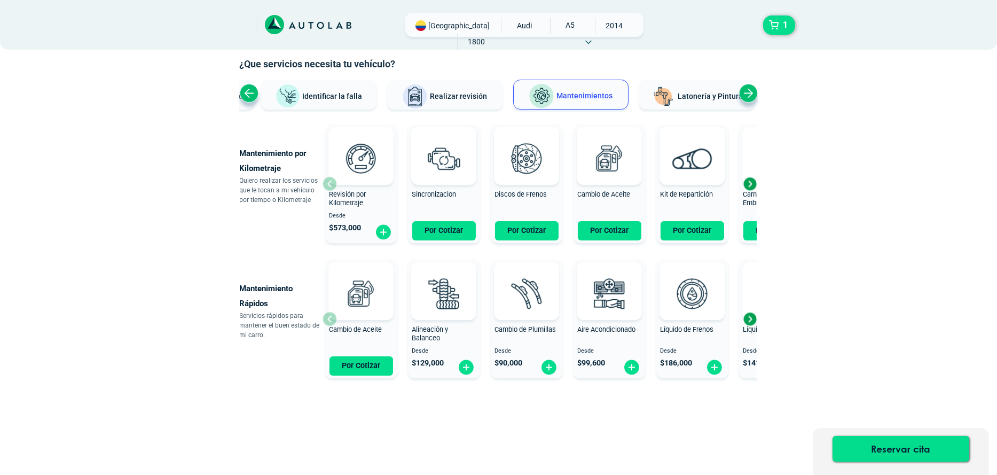
click at [882, 431] on div "Reservar cita" at bounding box center [901, 451] width 176 height 47
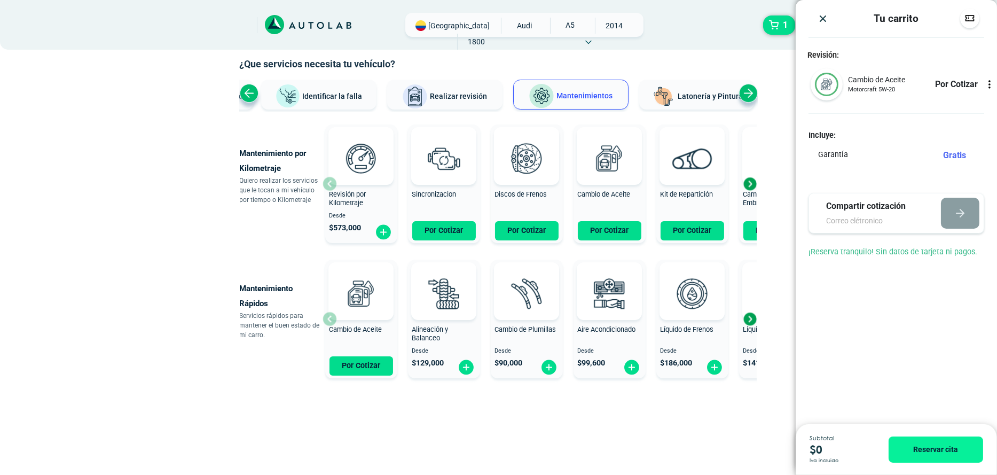
click at [878, 455] on div "Tu carrito Revisión: Cambio de Aceite Motorcraft 5W-20 Por Cotizar" at bounding box center [896, 237] width 201 height 475
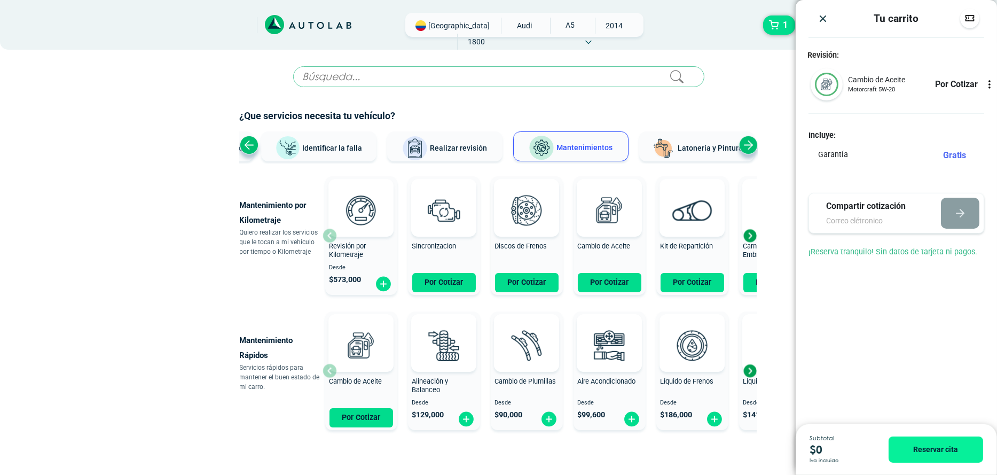
click at [822, 19] on img "Close" at bounding box center [823, 18] width 11 height 11
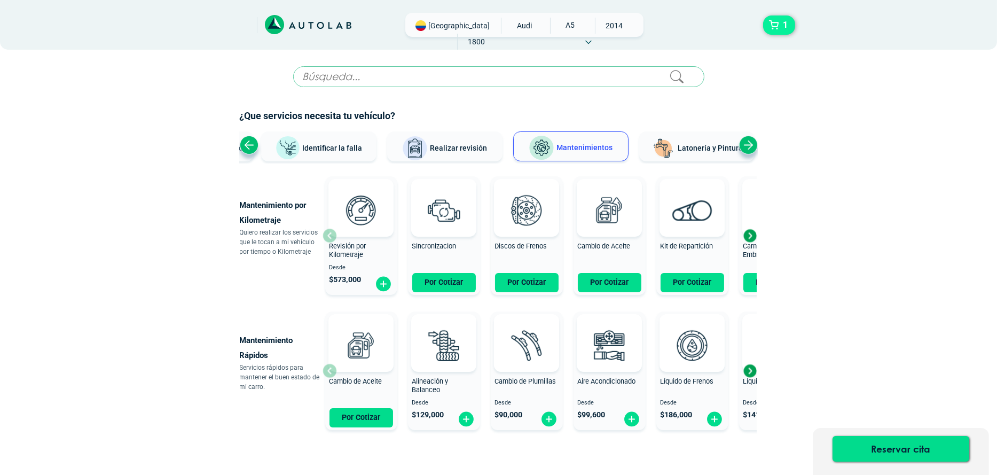
click at [773, 28] on button "1" at bounding box center [779, 24] width 32 height 19
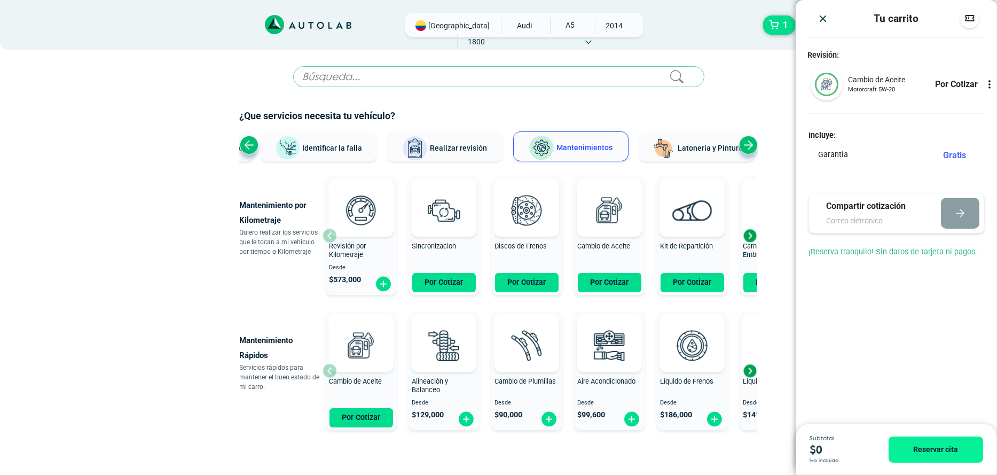
click at [987, 86] on icon at bounding box center [990, 84] width 11 height 11
click at [987, 86] on icon at bounding box center [990, 84] width 6 height 9
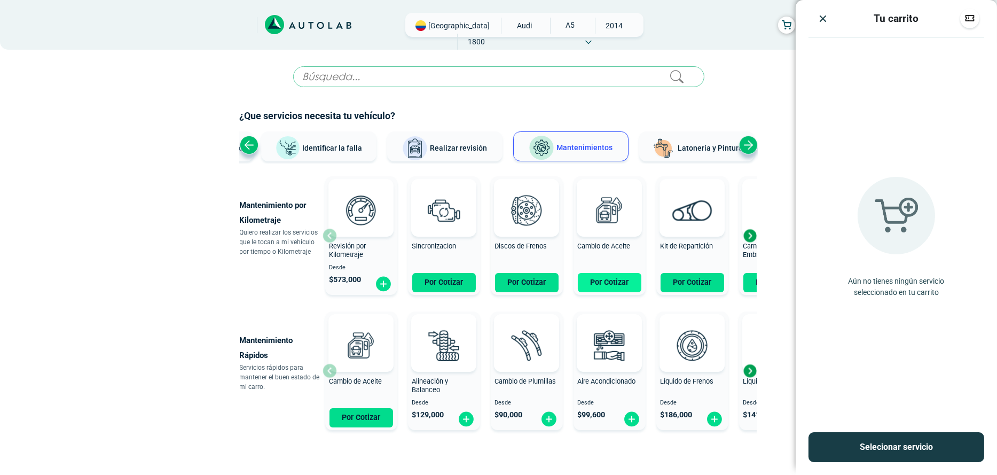
click at [627, 278] on button "Por Cotizar" at bounding box center [610, 282] width 64 height 19
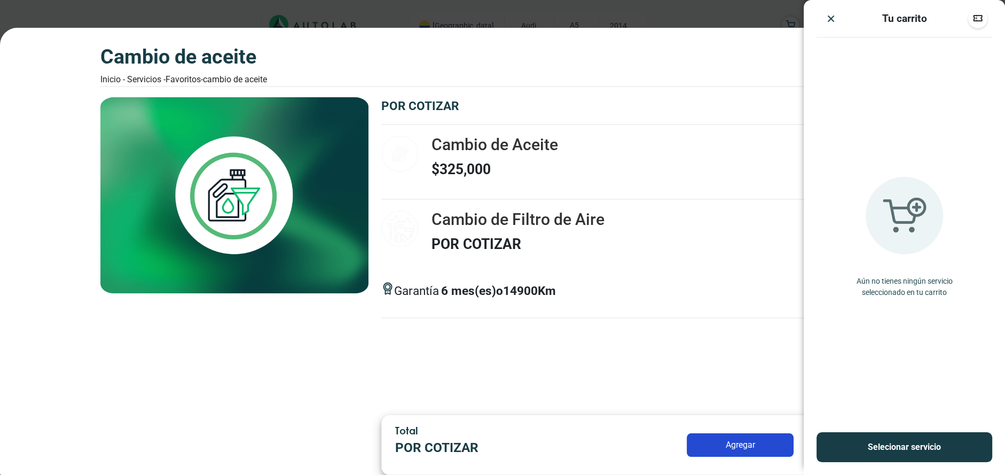
click at [743, 442] on button "Agregar" at bounding box center [740, 445] width 107 height 24
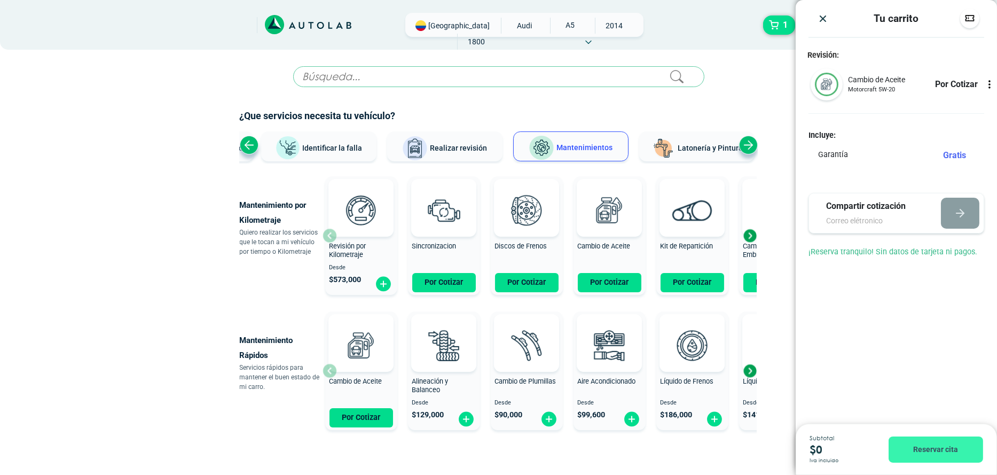
click at [945, 446] on button "Reservar cita" at bounding box center [936, 449] width 95 height 26
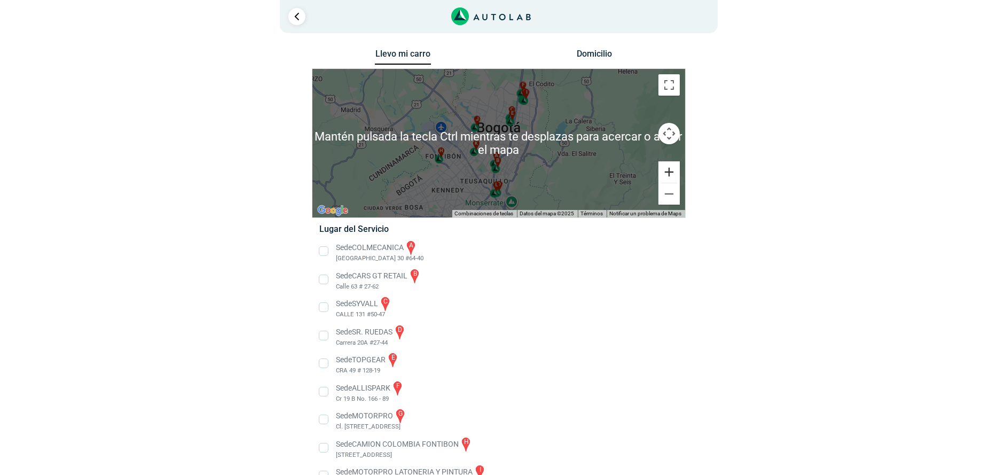
click at [677, 170] on button "Ampliar" at bounding box center [669, 171] width 21 height 21
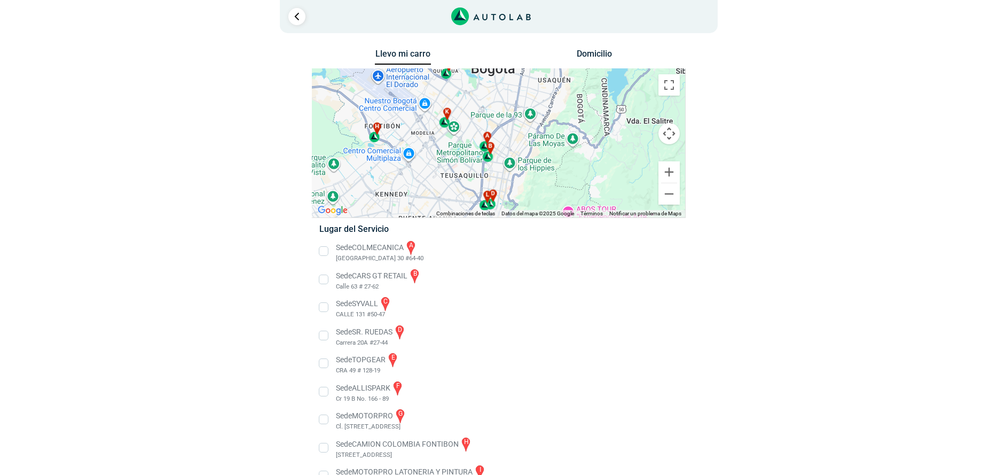
drag, startPoint x: 554, startPoint y: 166, endPoint x: 547, endPoint y: 112, distance: 54.4
click at [547, 112] on div "a b c d e f g" at bounding box center [499, 143] width 373 height 149
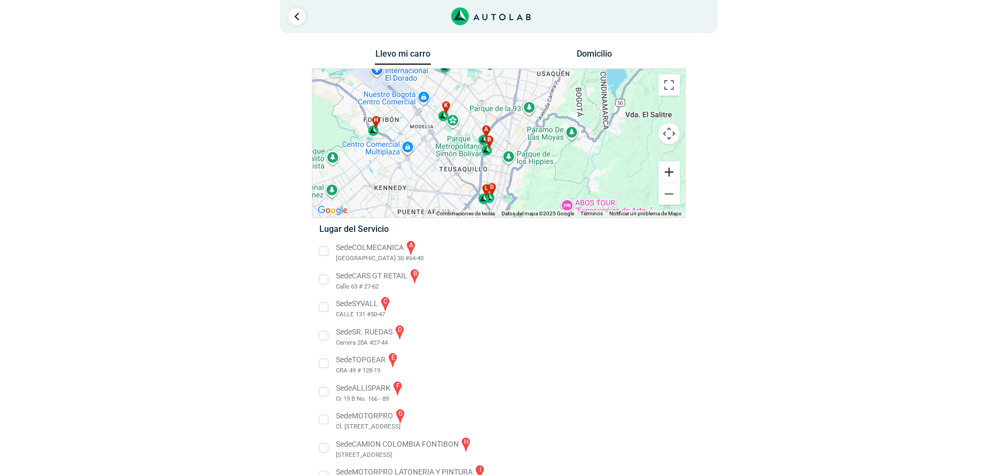
click at [670, 171] on button "Ampliar" at bounding box center [669, 171] width 21 height 21
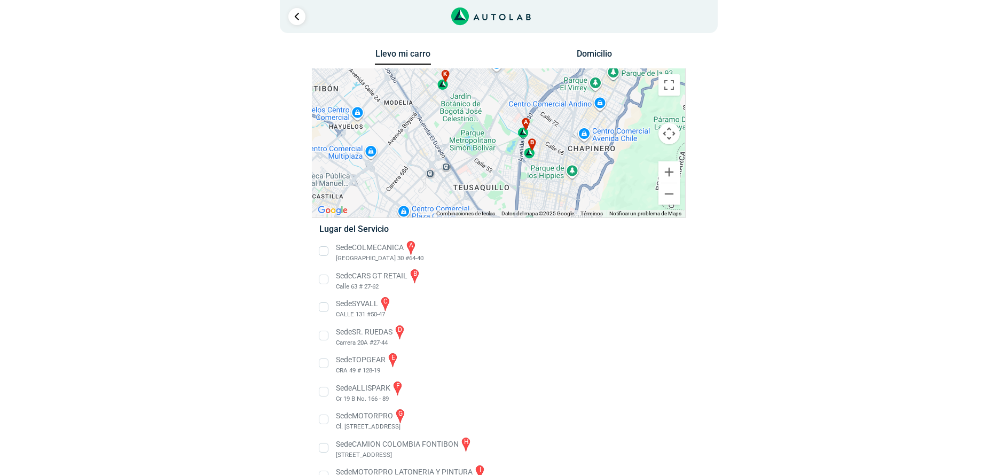
drag, startPoint x: 573, startPoint y: 158, endPoint x: 627, endPoint y: 132, distance: 59.5
click at [627, 132] on div "a b c d e f g" at bounding box center [499, 143] width 373 height 149
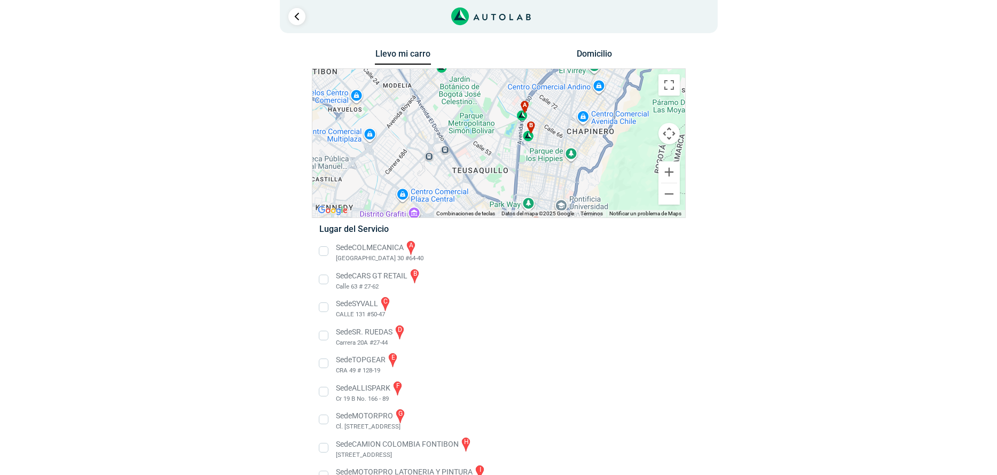
click at [328, 250] on li "Sede COLMECANICA a [GEOGRAPHIC_DATA] 30 #64-40" at bounding box center [498, 251] width 375 height 24
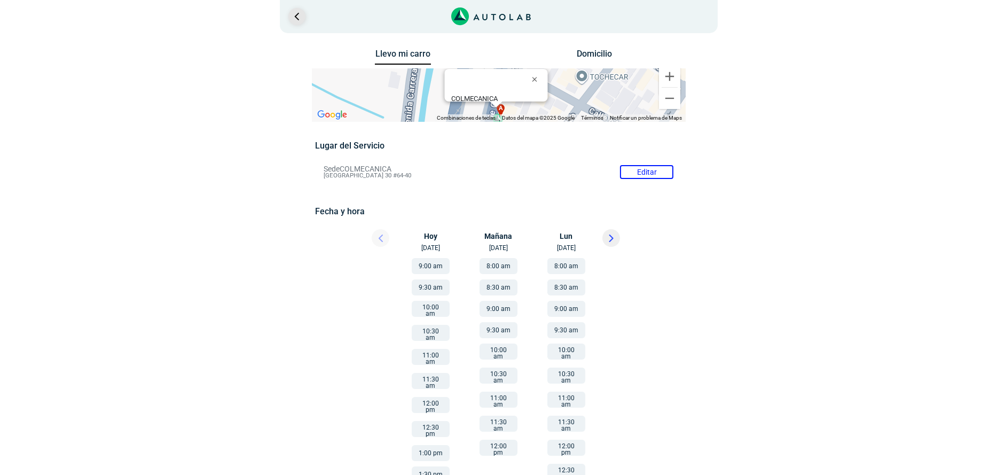
click at [292, 15] on link "Ir al paso anterior" at bounding box center [296, 16] width 17 height 17
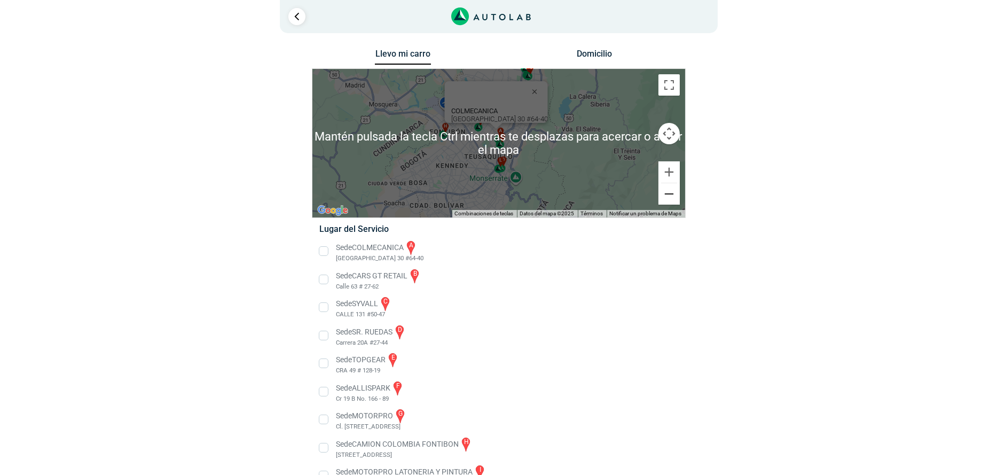
click at [672, 196] on button "Reducir" at bounding box center [669, 193] width 21 height 21
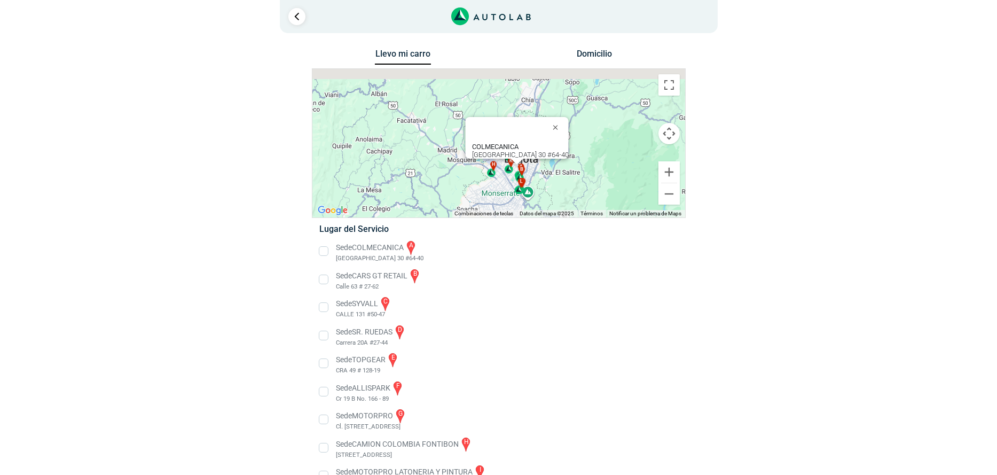
drag, startPoint x: 569, startPoint y: 146, endPoint x: 595, endPoint y: 193, distance: 53.3
click at [595, 193] on div "a b c d e f g" at bounding box center [499, 143] width 373 height 149
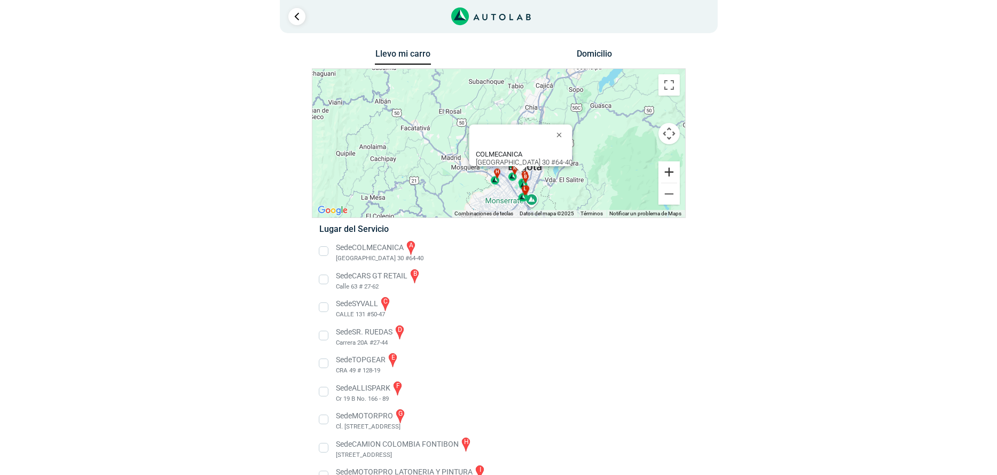
click at [673, 174] on button "Ampliar" at bounding box center [669, 171] width 21 height 21
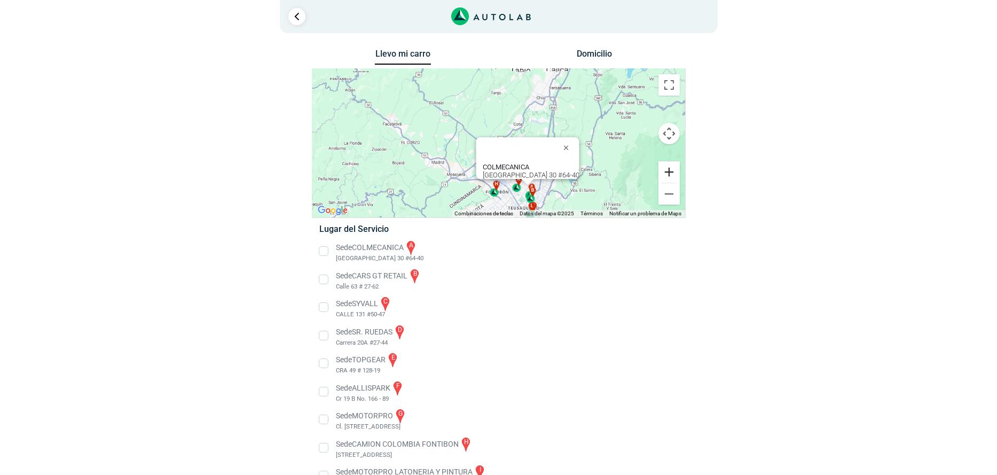
click at [673, 174] on button "Ampliar" at bounding box center [669, 171] width 21 height 21
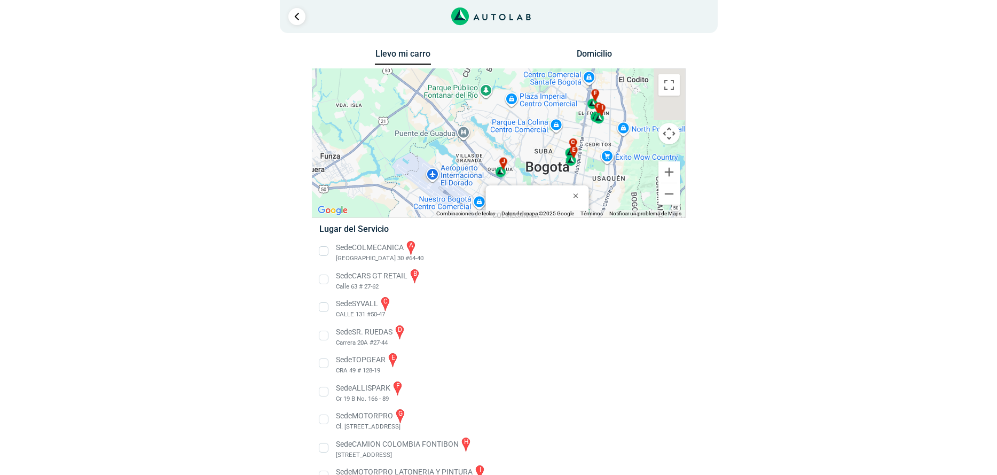
drag, startPoint x: 595, startPoint y: 157, endPoint x: 532, endPoint y: 77, distance: 101.6
click at [532, 77] on div "a b c d e f g" at bounding box center [499, 143] width 373 height 149
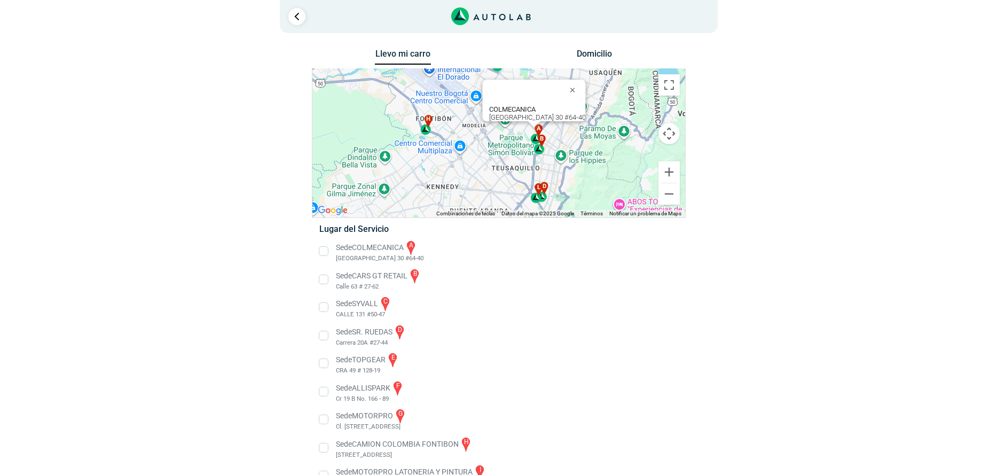
drag, startPoint x: 605, startPoint y: 185, endPoint x: 607, endPoint y: 86, distance: 99.4
click at [607, 86] on div "a b c d e f g" at bounding box center [499, 143] width 373 height 149
click at [675, 171] on button "Ampliar" at bounding box center [669, 171] width 21 height 21
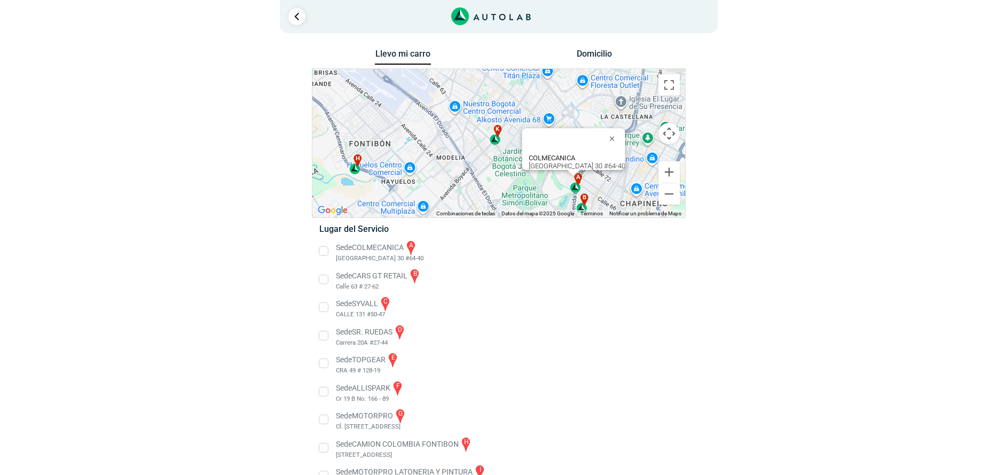
drag, startPoint x: 444, startPoint y: 135, endPoint x: 447, endPoint y: 184, distance: 48.7
click at [447, 184] on div "a b c d e f g" at bounding box center [499, 143] width 373 height 149
click at [498, 132] on span "k" at bounding box center [498, 130] width 4 height 9
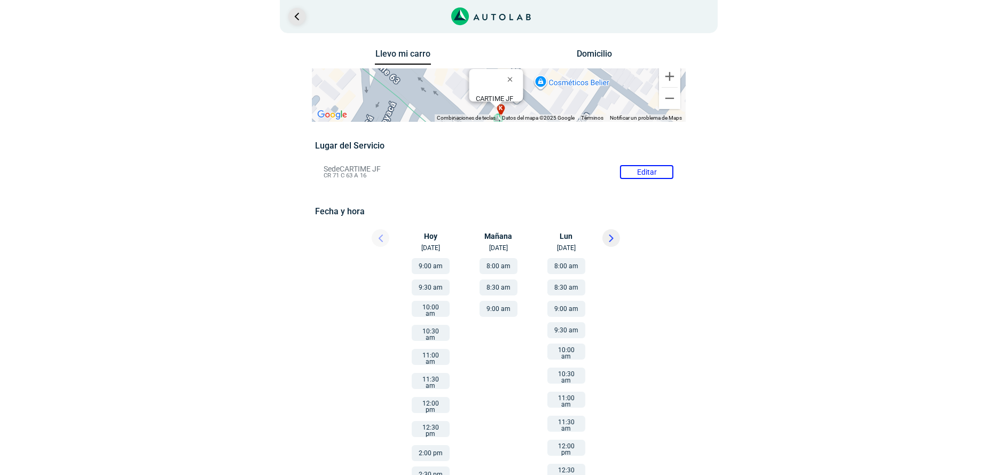
click at [304, 13] on link "Ir al paso anterior" at bounding box center [296, 16] width 17 height 17
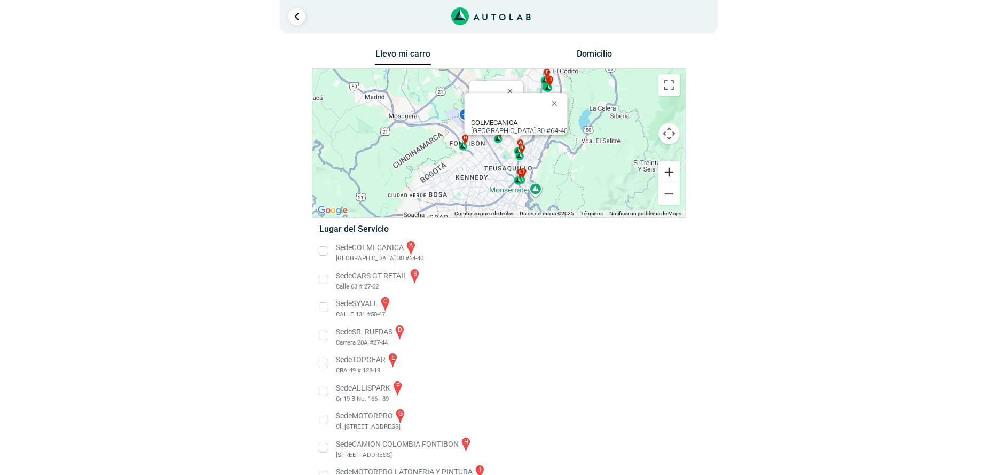
click at [671, 176] on button "Ampliar" at bounding box center [669, 171] width 21 height 21
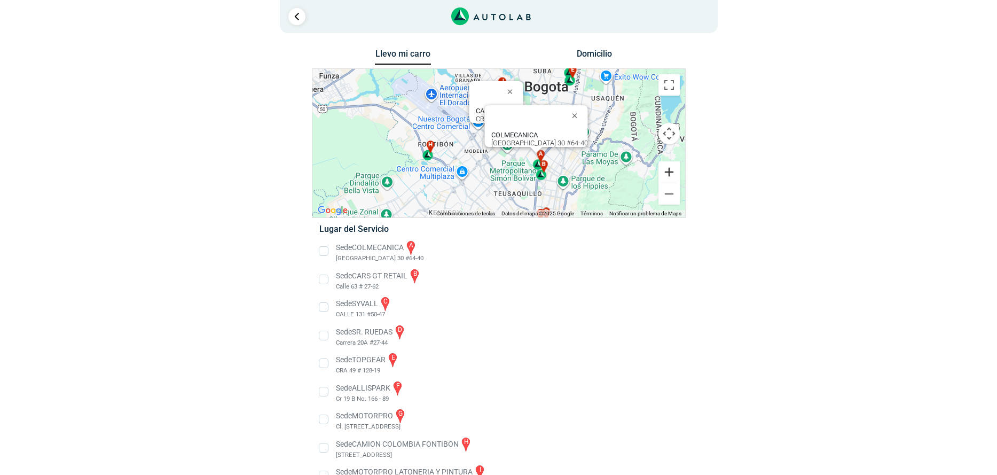
click at [671, 176] on button "Ampliar" at bounding box center [669, 171] width 21 height 21
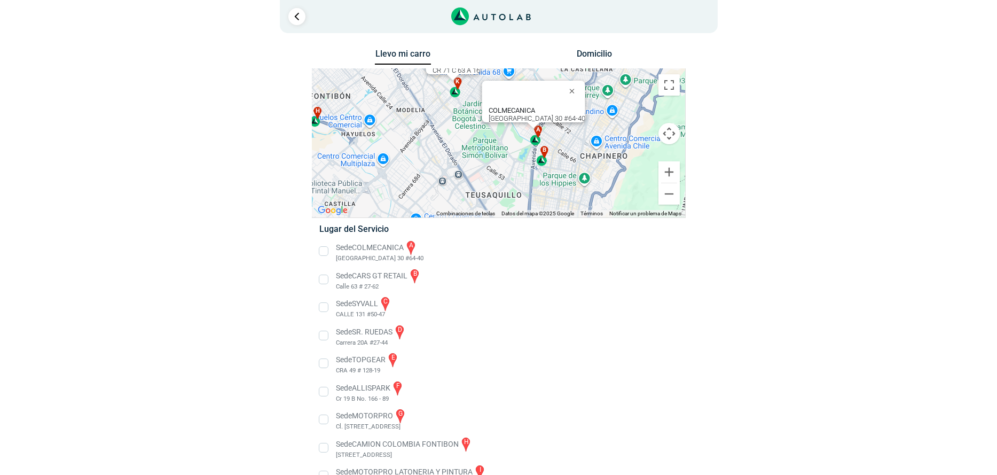
drag, startPoint x: 492, startPoint y: 159, endPoint x: 448, endPoint y: 110, distance: 65.8
click at [448, 110] on div "a b c d e f g" at bounding box center [499, 143] width 373 height 149
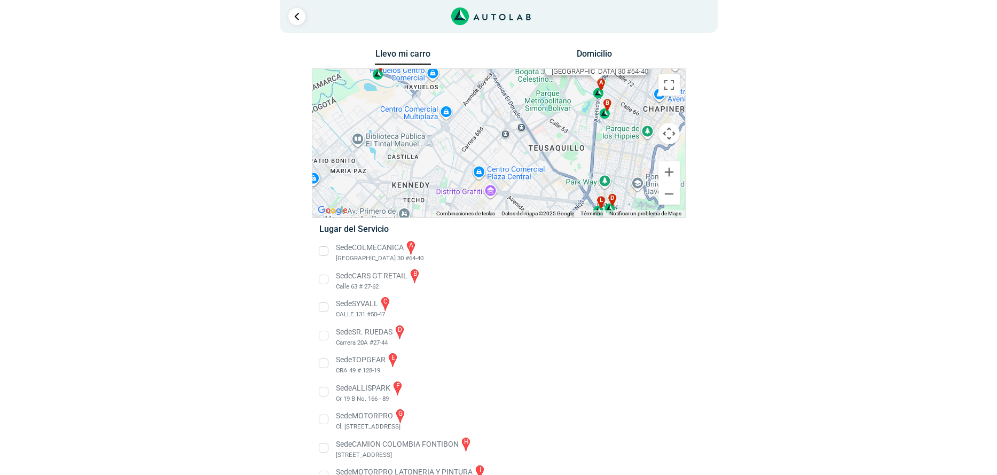
drag, startPoint x: 407, startPoint y: 128, endPoint x: 471, endPoint y: 86, distance: 76.8
click at [471, 86] on div "a b c d e f g" at bounding box center [499, 143] width 373 height 149
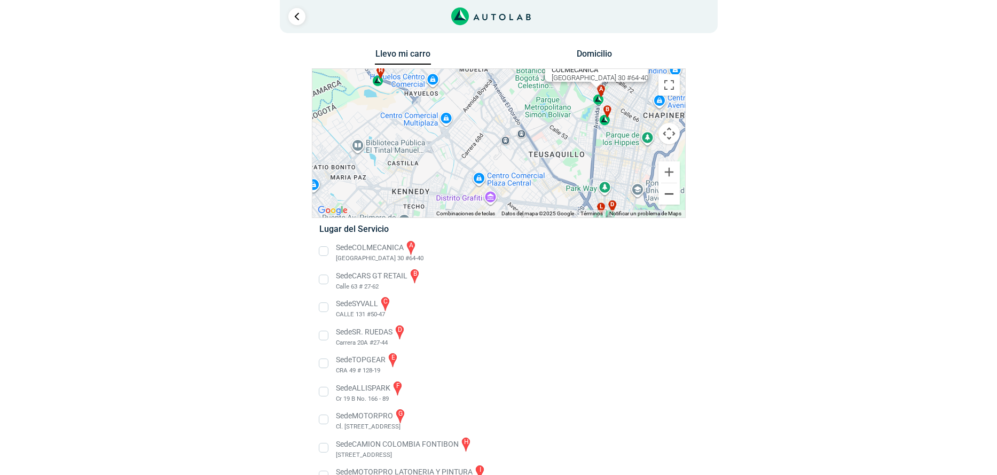
click at [671, 193] on button "Reducir" at bounding box center [669, 193] width 21 height 21
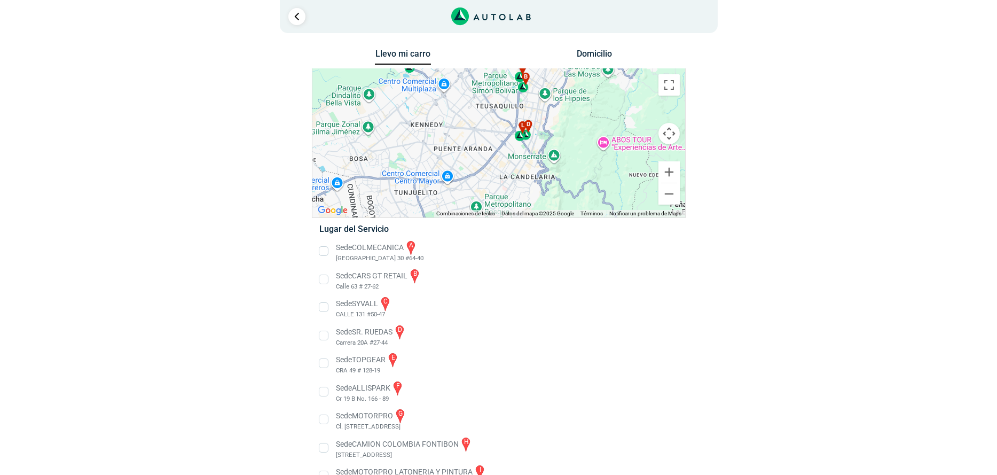
drag, startPoint x: 601, startPoint y: 165, endPoint x: 570, endPoint y: 118, distance: 57.0
click at [570, 118] on div "a b c d e f g" at bounding box center [499, 143] width 373 height 149
click at [664, 171] on button "Ampliar" at bounding box center [669, 171] width 21 height 21
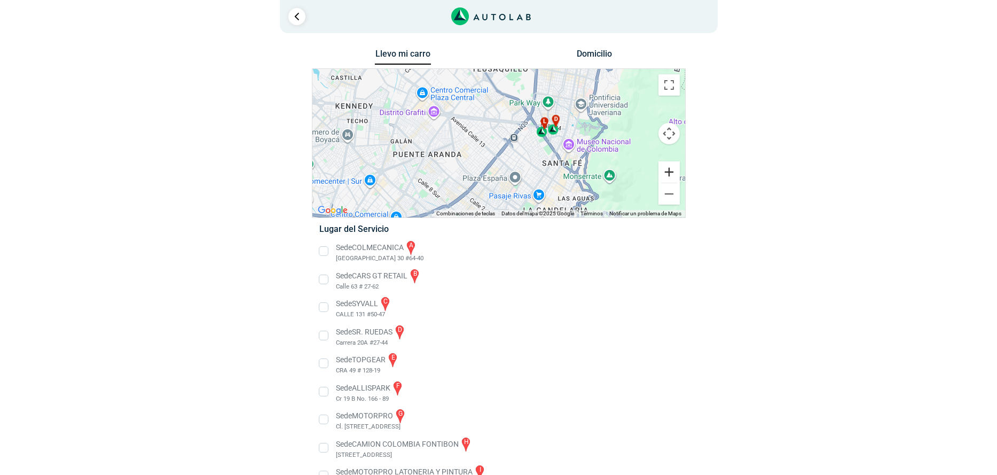
click at [667, 168] on button "Ampliar" at bounding box center [669, 171] width 21 height 21
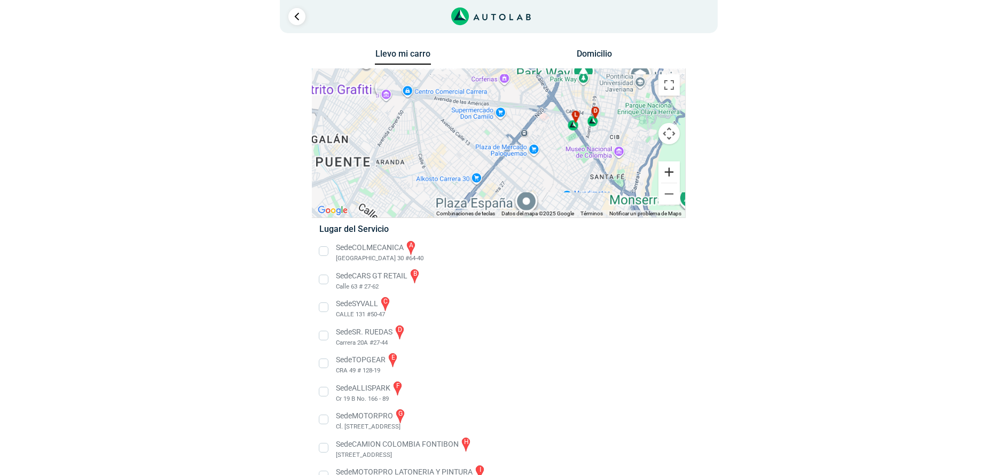
click at [667, 168] on button "Ampliar" at bounding box center [669, 171] width 21 height 21
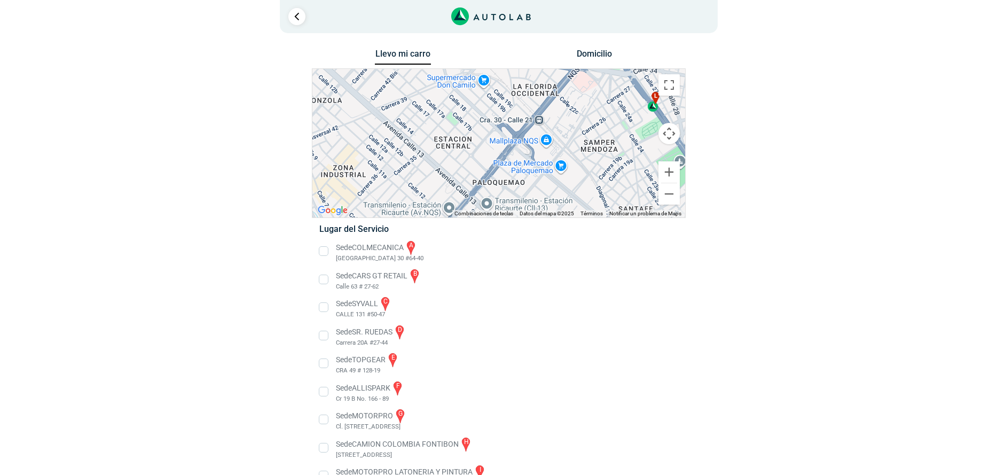
drag, startPoint x: 587, startPoint y: 151, endPoint x: 427, endPoint y: 158, distance: 159.9
click at [427, 158] on div "a b c d e f g" at bounding box center [499, 143] width 373 height 149
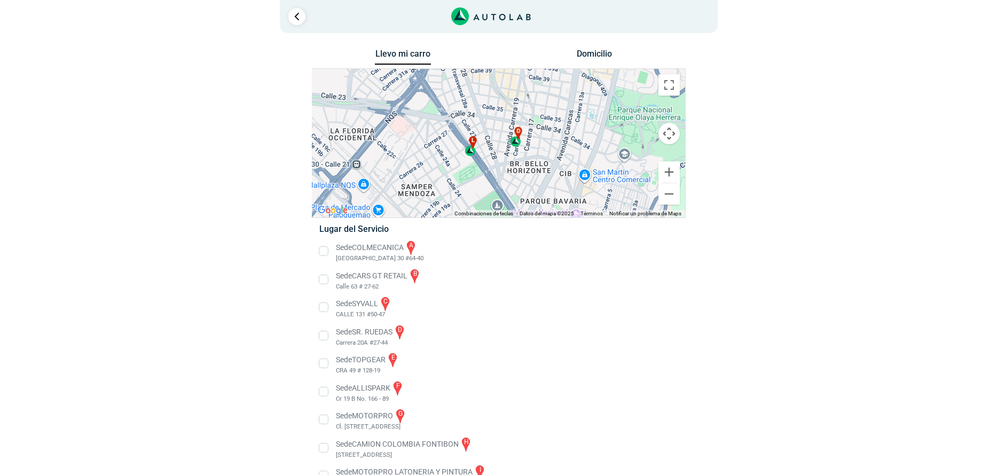
drag, startPoint x: 481, startPoint y: 132, endPoint x: 501, endPoint y: 161, distance: 35.1
click at [501, 161] on div "a b c d e f g" at bounding box center [499, 143] width 373 height 149
click at [672, 196] on button "Reducir" at bounding box center [669, 193] width 21 height 21
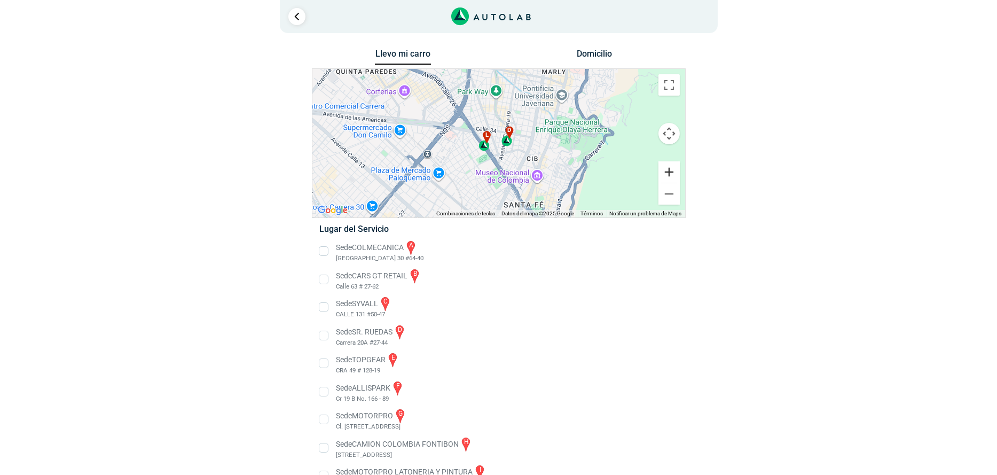
click at [664, 176] on button "Ampliar" at bounding box center [669, 171] width 21 height 21
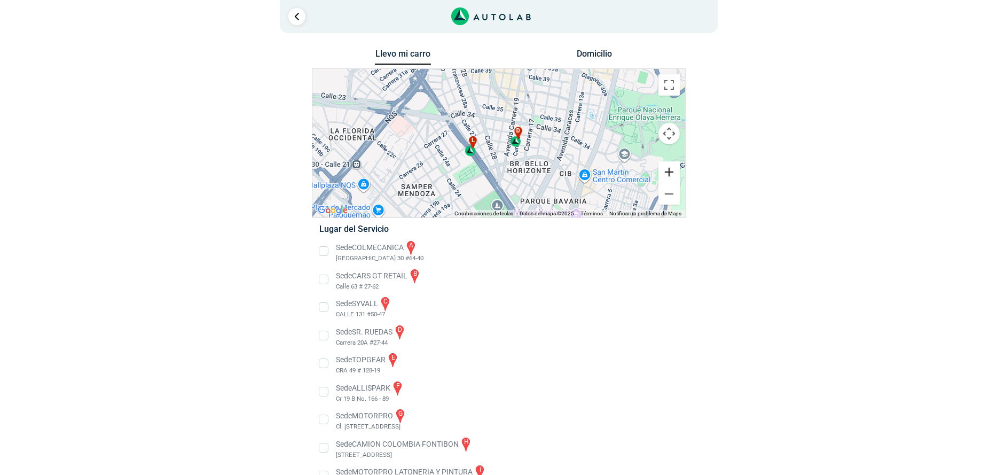
click at [664, 174] on button "Ampliar" at bounding box center [669, 171] width 21 height 21
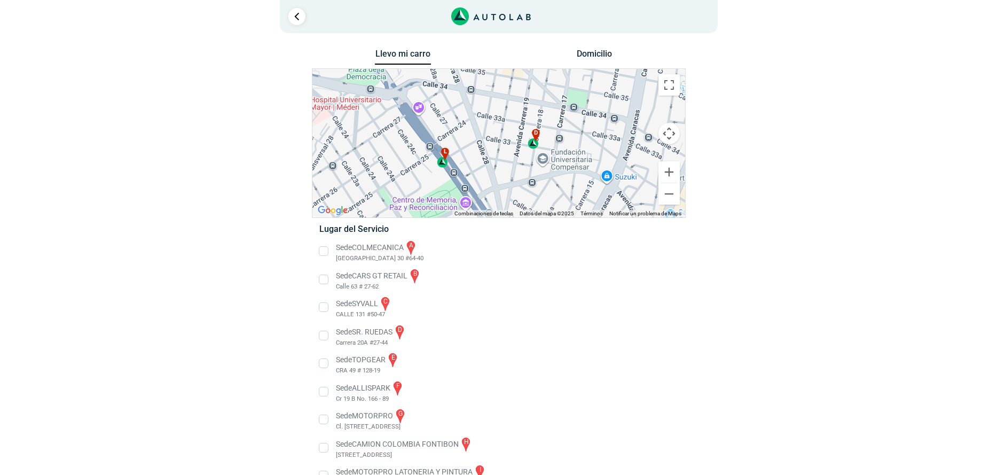
click at [536, 135] on span "d" at bounding box center [536, 133] width 4 height 9
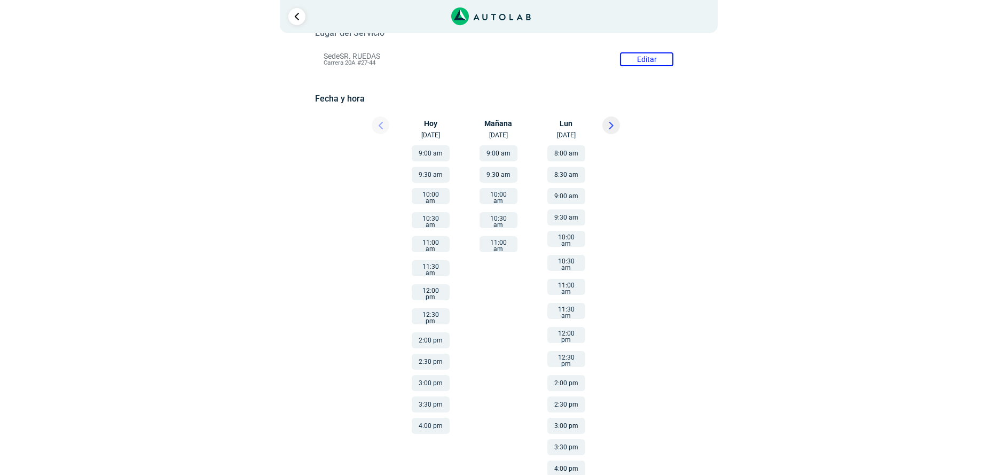
click at [419, 418] on button "4:00 pm" at bounding box center [431, 426] width 38 height 16
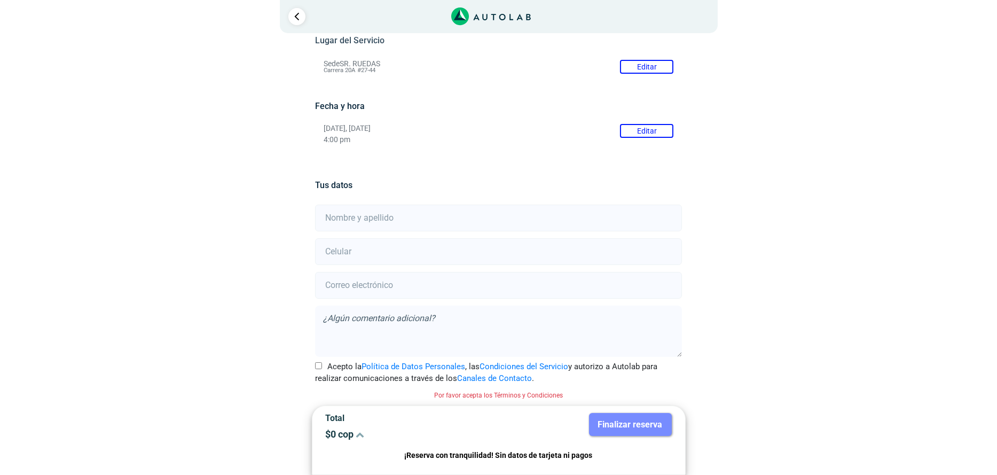
scroll to position [52, 0]
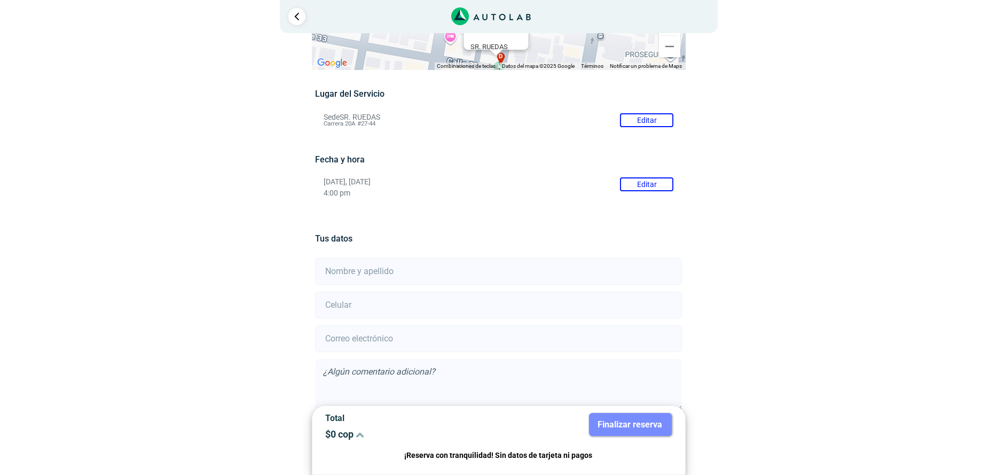
click at [373, 268] on input "text" at bounding box center [498, 271] width 367 height 27
type input "[PERSON_NAME]"
type input "3104278931"
type input "[PERSON_NAME][EMAIL_ADDRESS][DOMAIN_NAME]"
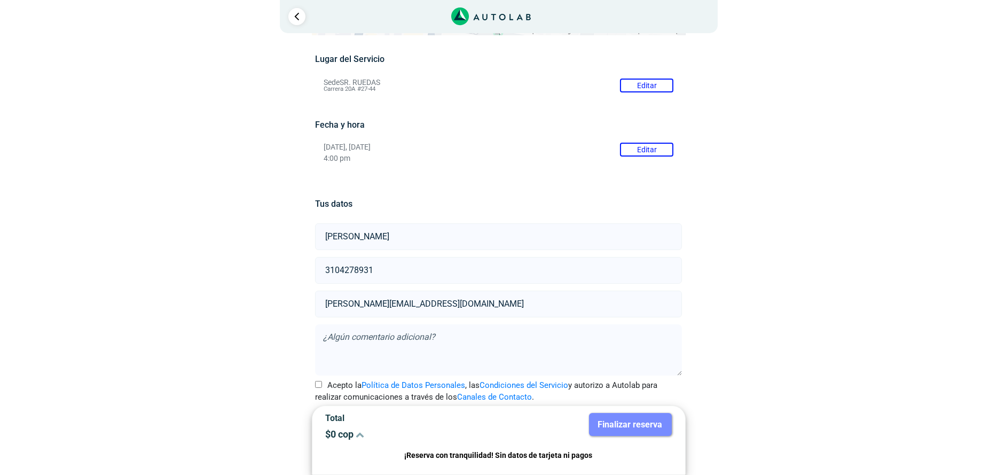
scroll to position [105, 0]
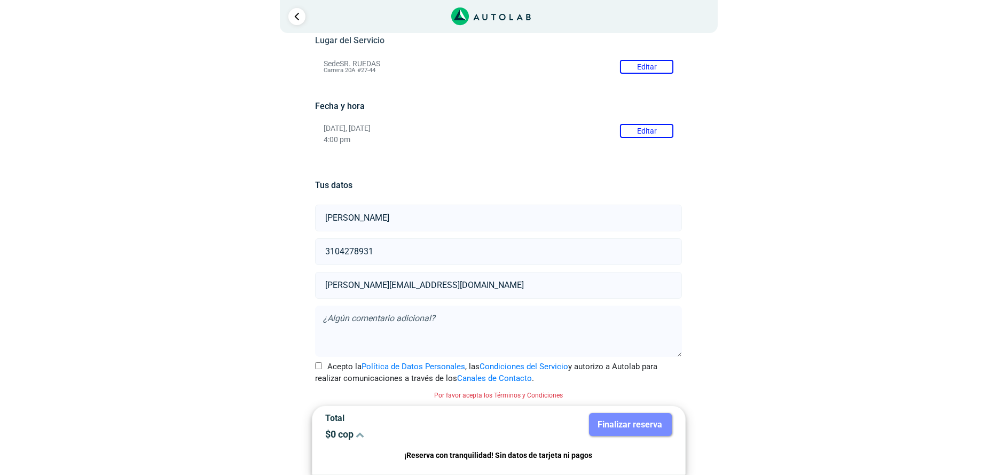
click at [371, 325] on textarea at bounding box center [498, 331] width 367 height 51
type textarea "Es posible llegar a las 4:30 PM ?"
click at [322, 364] on input "Acepto la Política de Datos Personales , las Condiciones del Servicio y autoriz…" at bounding box center [318, 365] width 7 height 7
checkbox input "true"
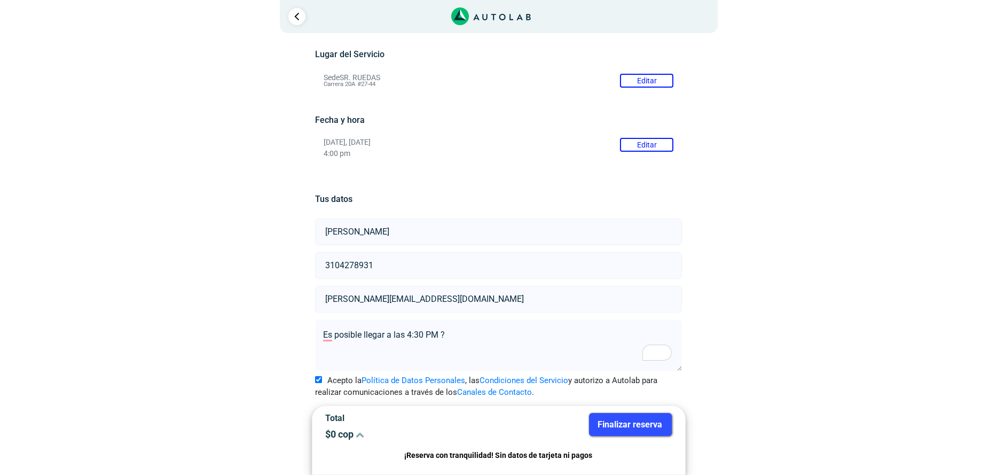
click at [666, 430] on button "Finalizar reserva" at bounding box center [630, 424] width 83 height 23
